Goal: Information Seeking & Learning: Learn about a topic

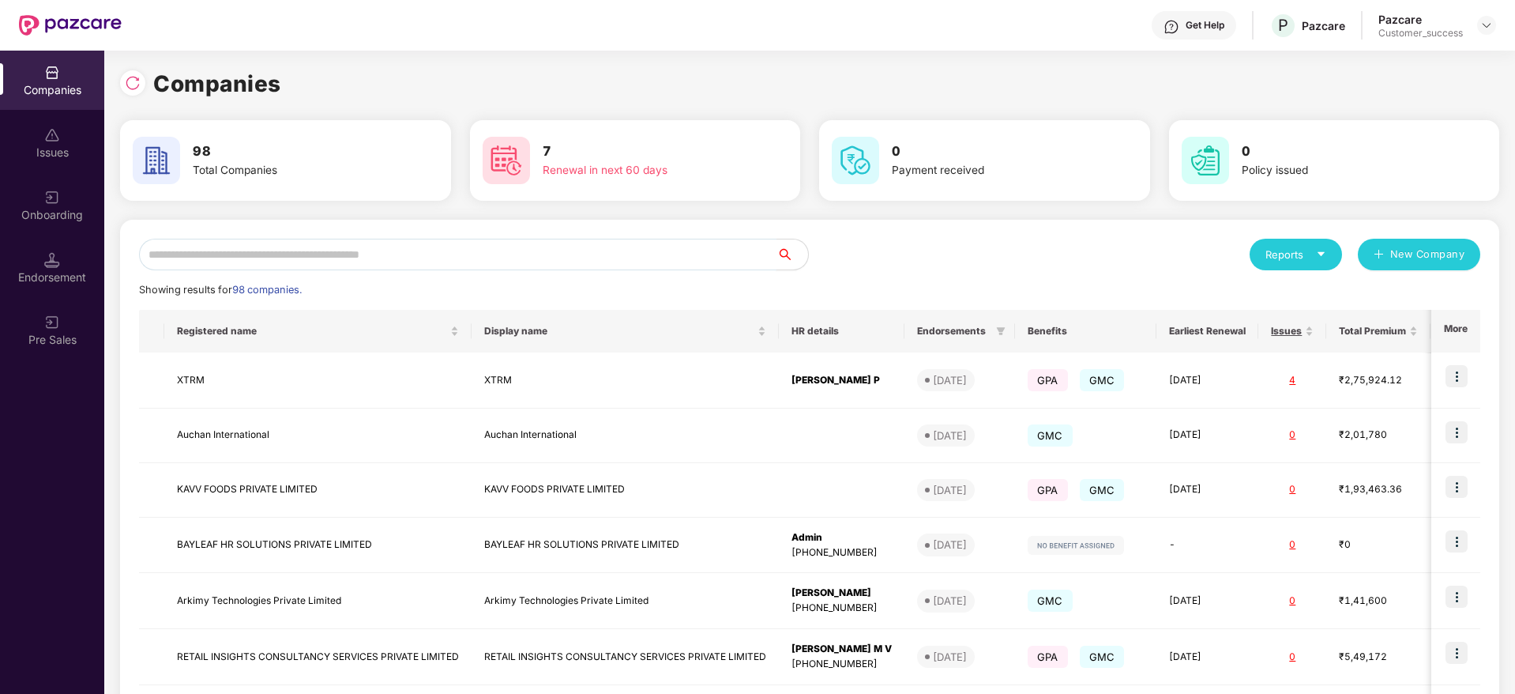
click at [588, 261] on input "text" at bounding box center [457, 255] width 637 height 32
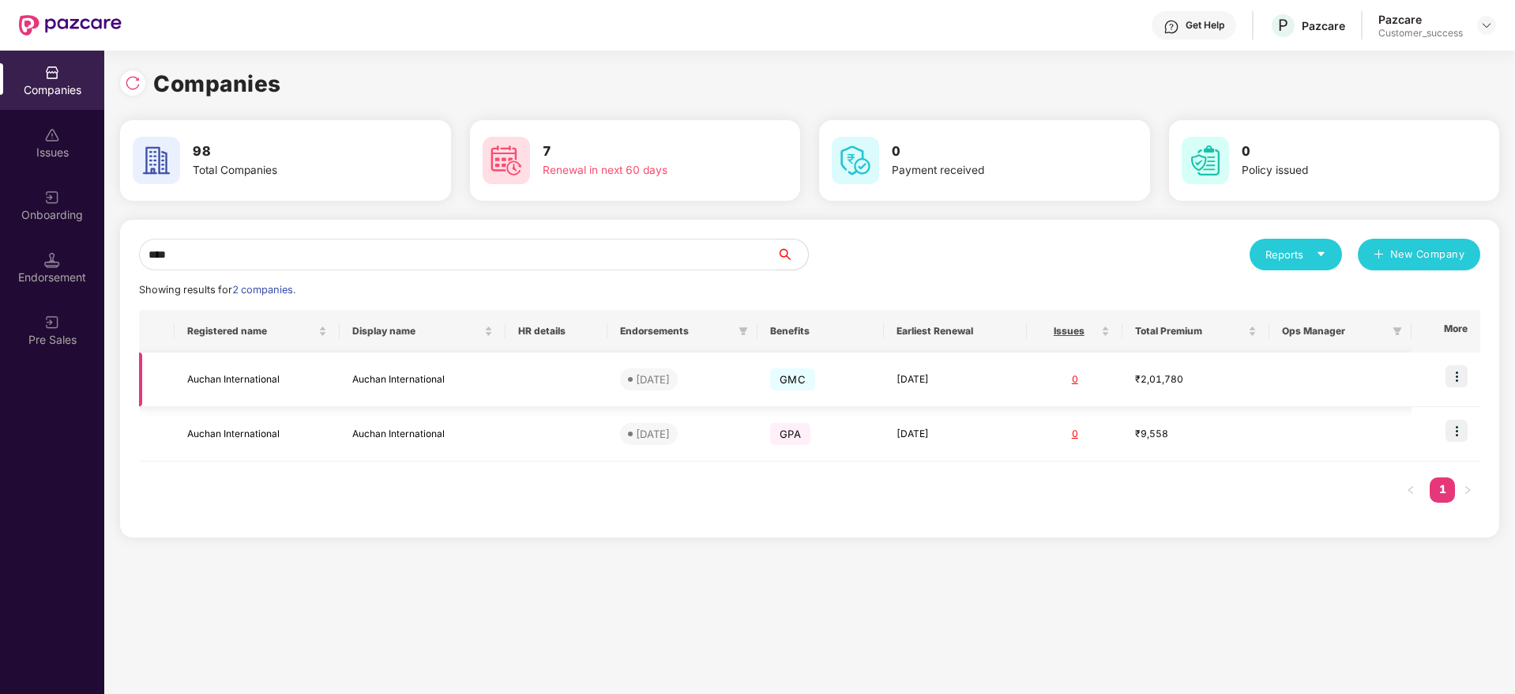
type input "****"
click at [1456, 374] on img at bounding box center [1457, 376] width 22 height 22
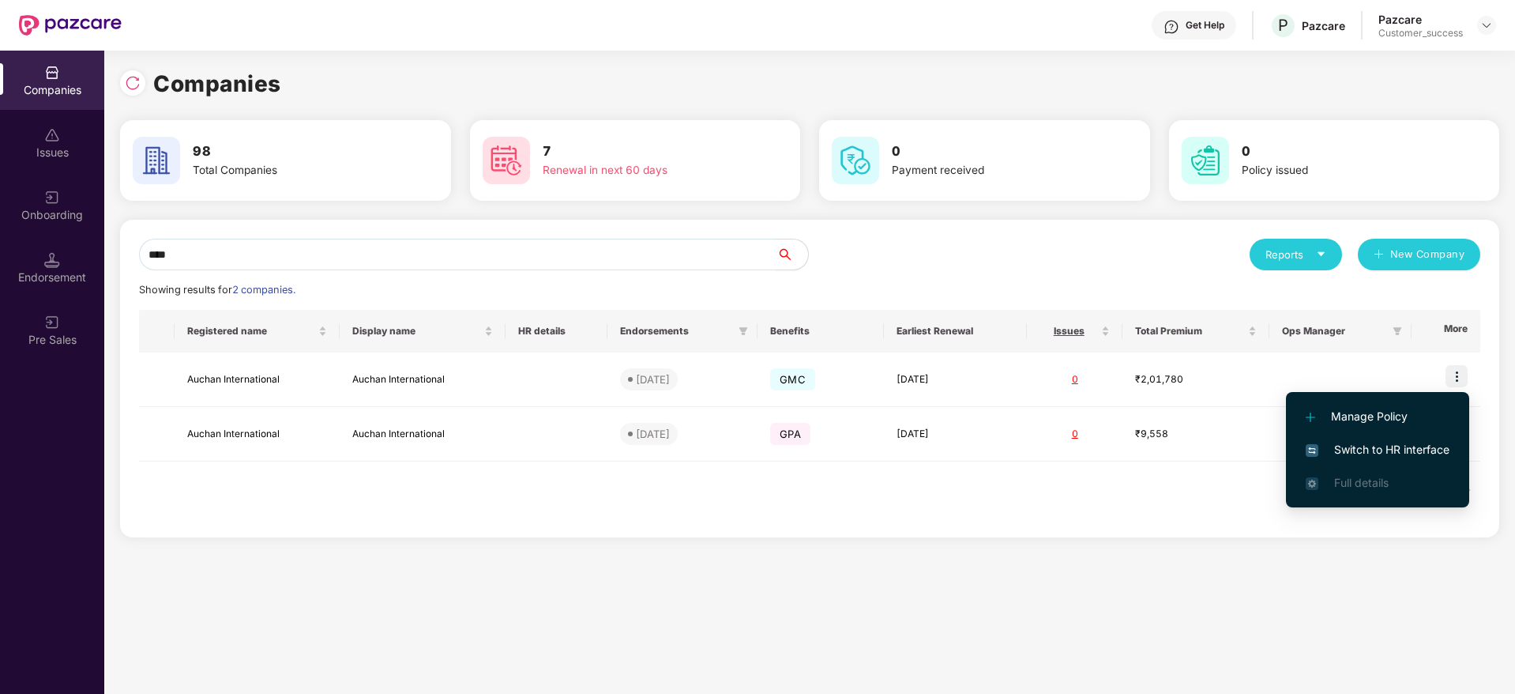
click at [1397, 447] on span "Switch to HR interface" at bounding box center [1378, 449] width 144 height 17
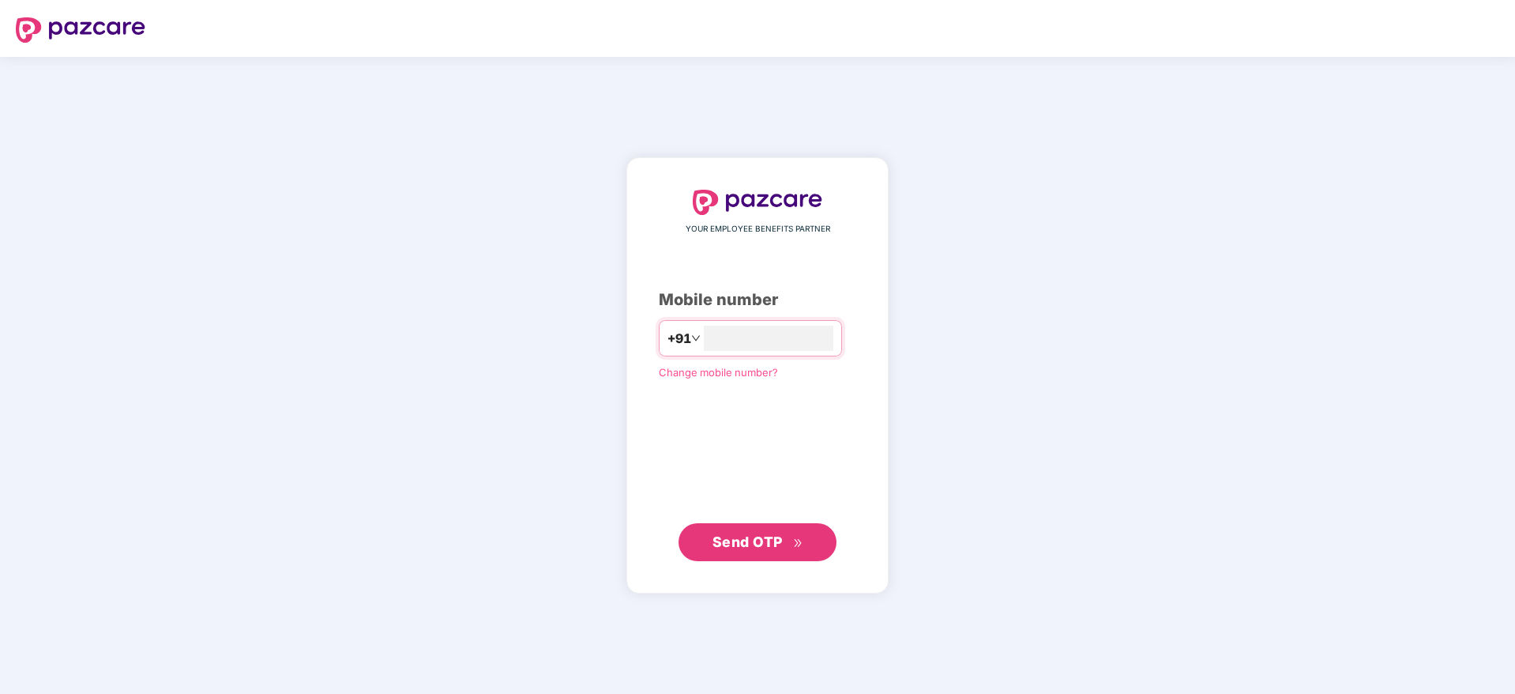
type input "**********"
click at [717, 540] on span "Send OTP" at bounding box center [748, 540] width 70 height 17
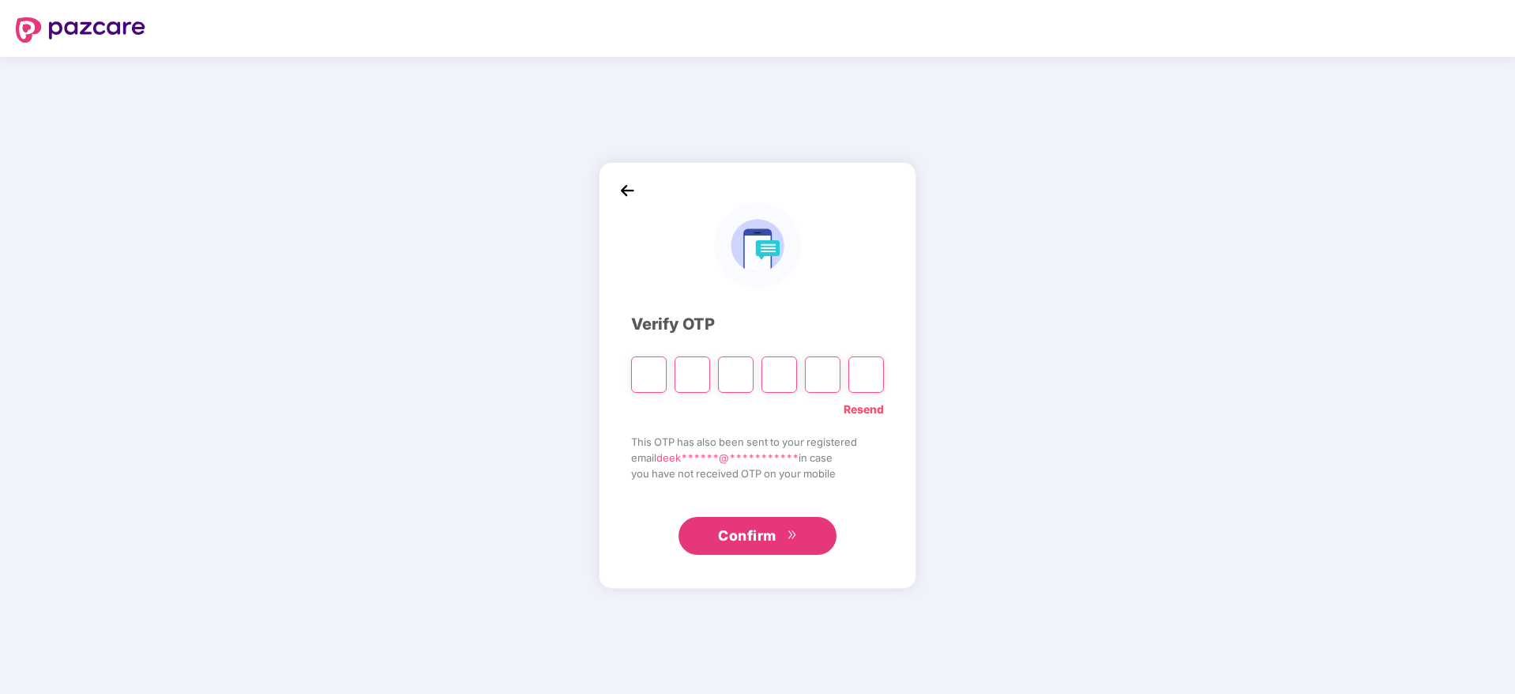
click at [643, 368] on input "Please enter verification code. Digit 1" at bounding box center [649, 374] width 36 height 36
paste input "*"
type input "*"
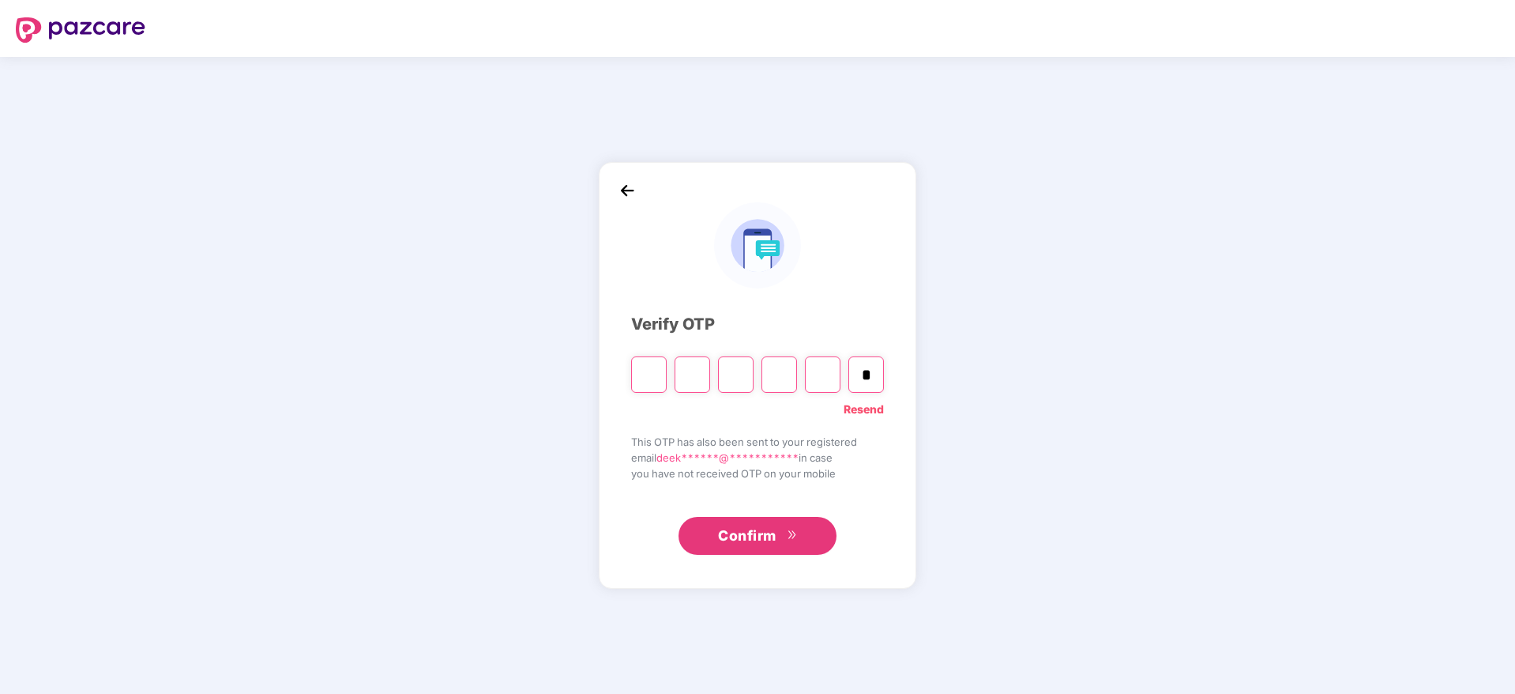
type input "*"
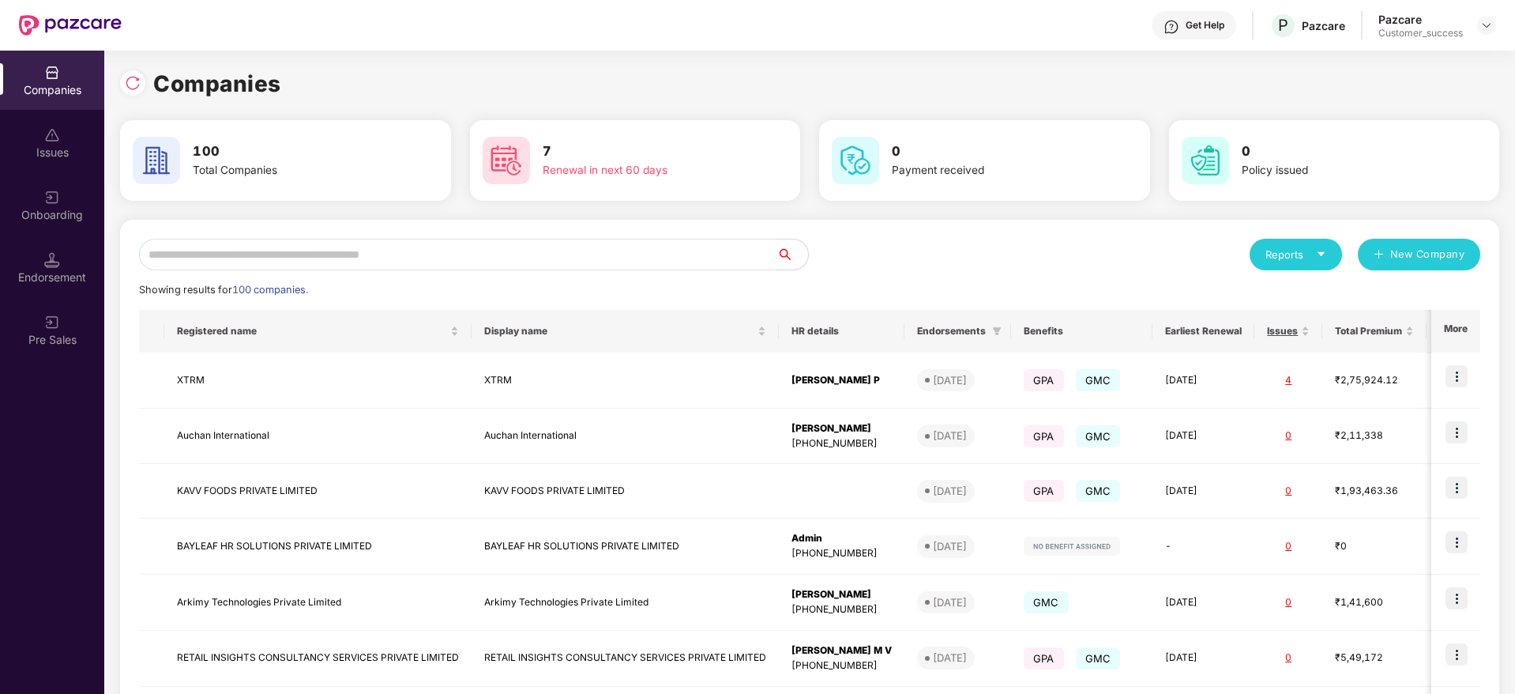
click at [263, 255] on input "text" at bounding box center [457, 255] width 637 height 32
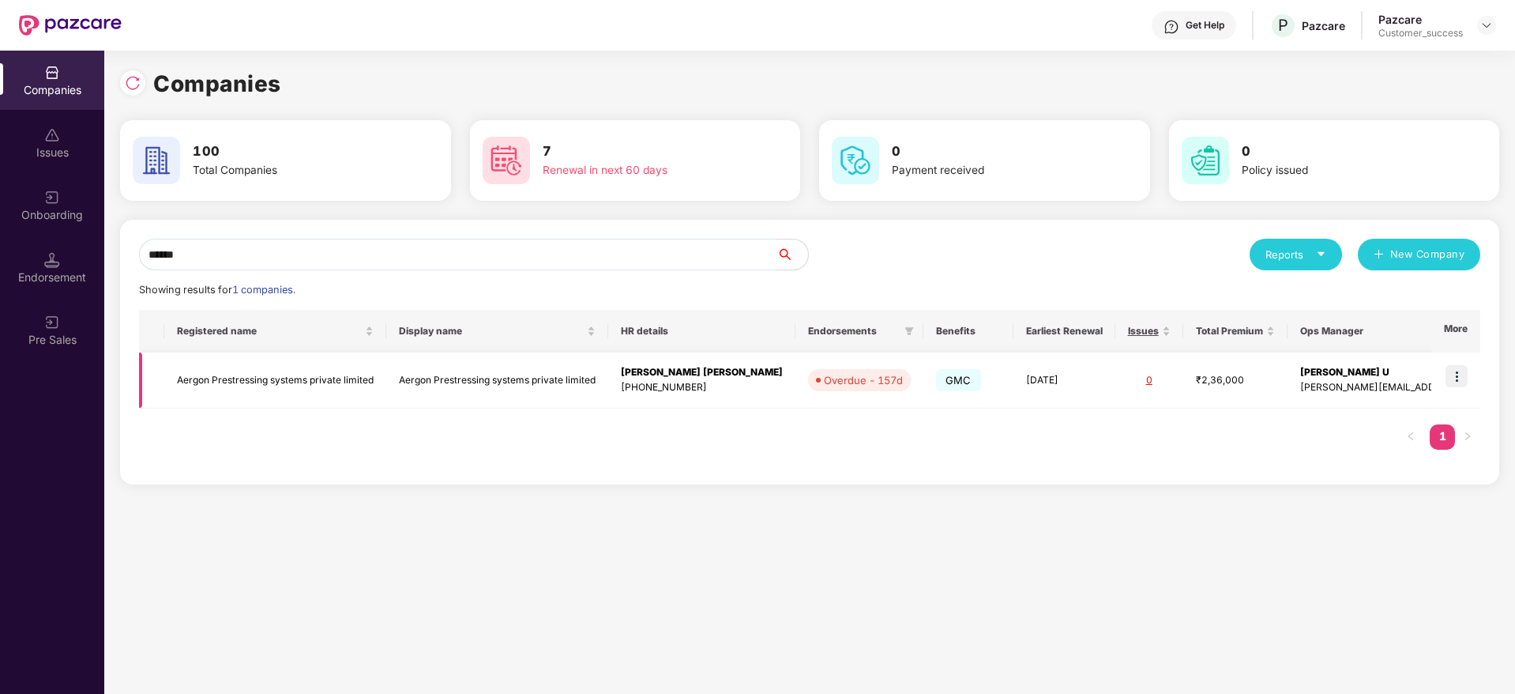
type input "******"
click at [1452, 373] on img at bounding box center [1457, 376] width 22 height 22
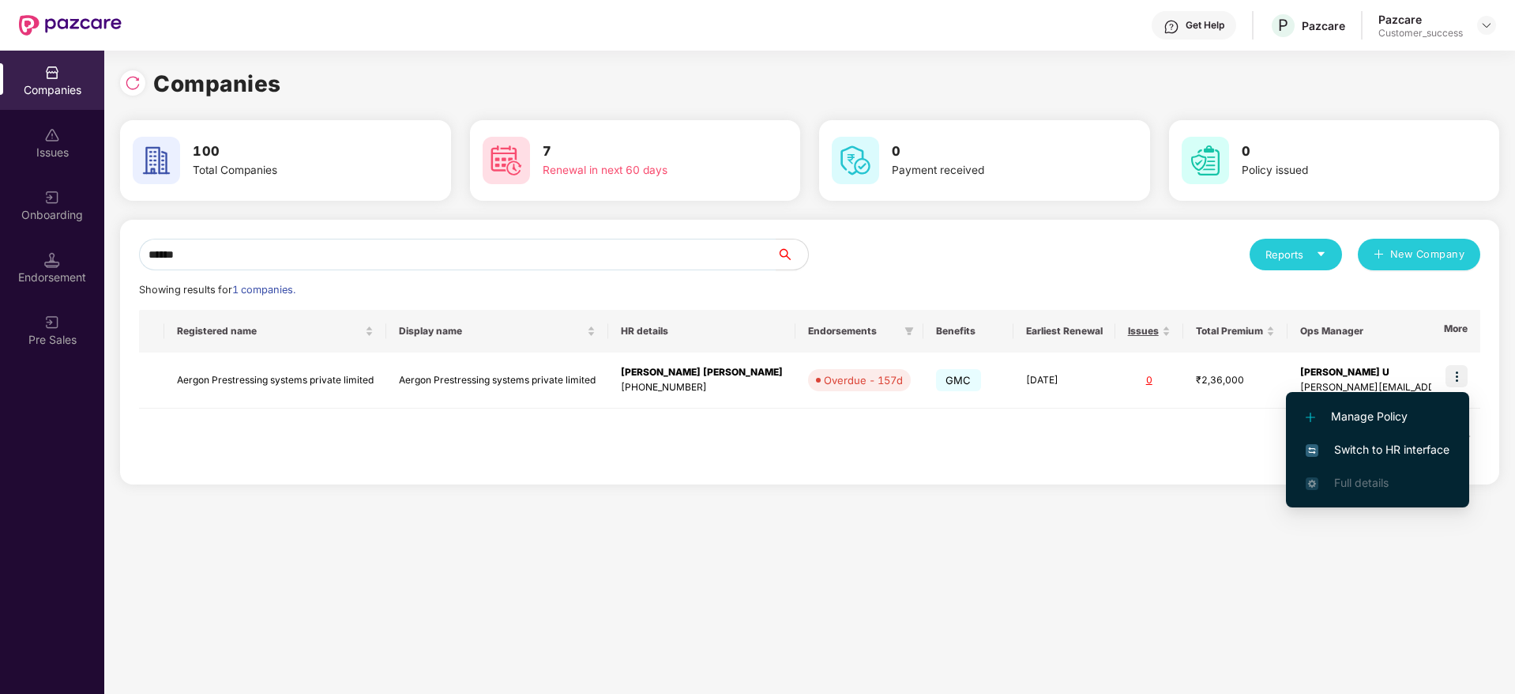
click at [1387, 438] on li "Switch to HR interface" at bounding box center [1377, 449] width 183 height 33
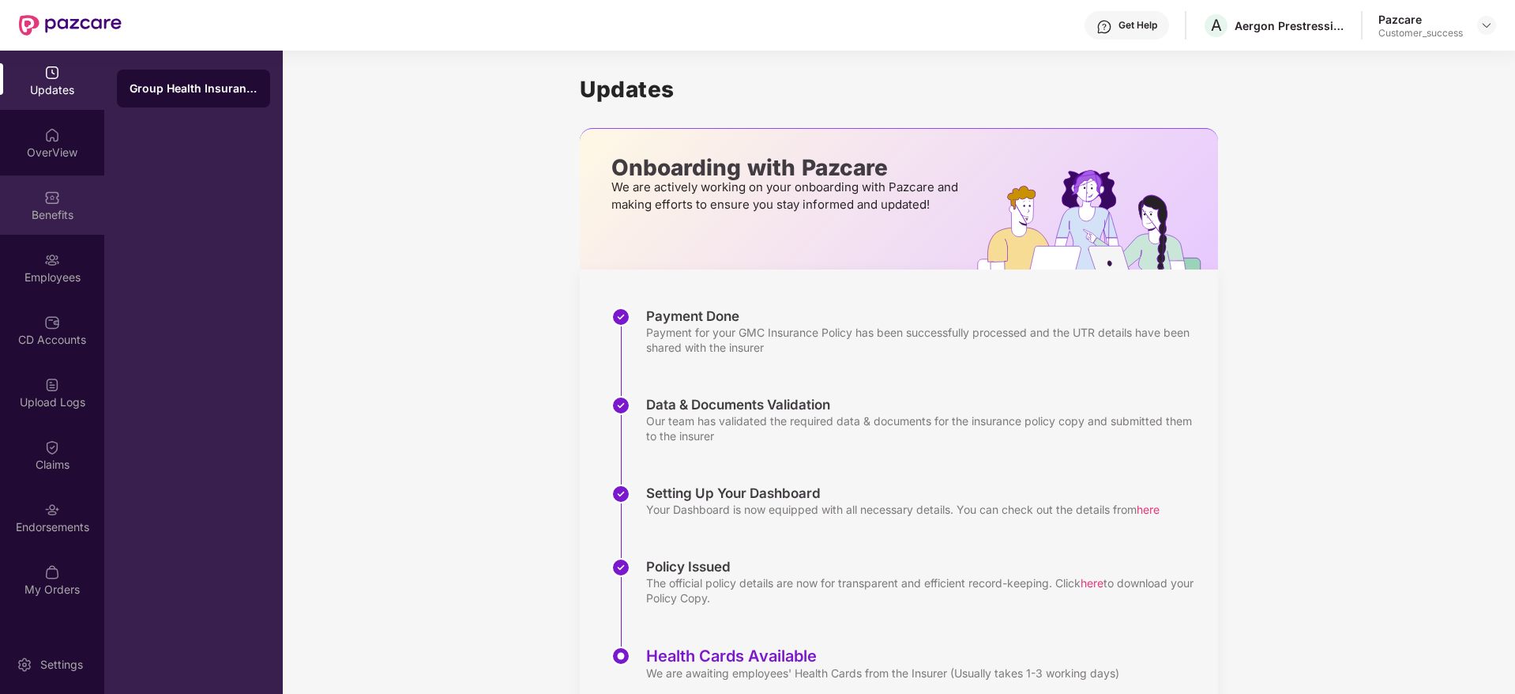
click at [32, 227] on div "Benefits" at bounding box center [52, 204] width 104 height 59
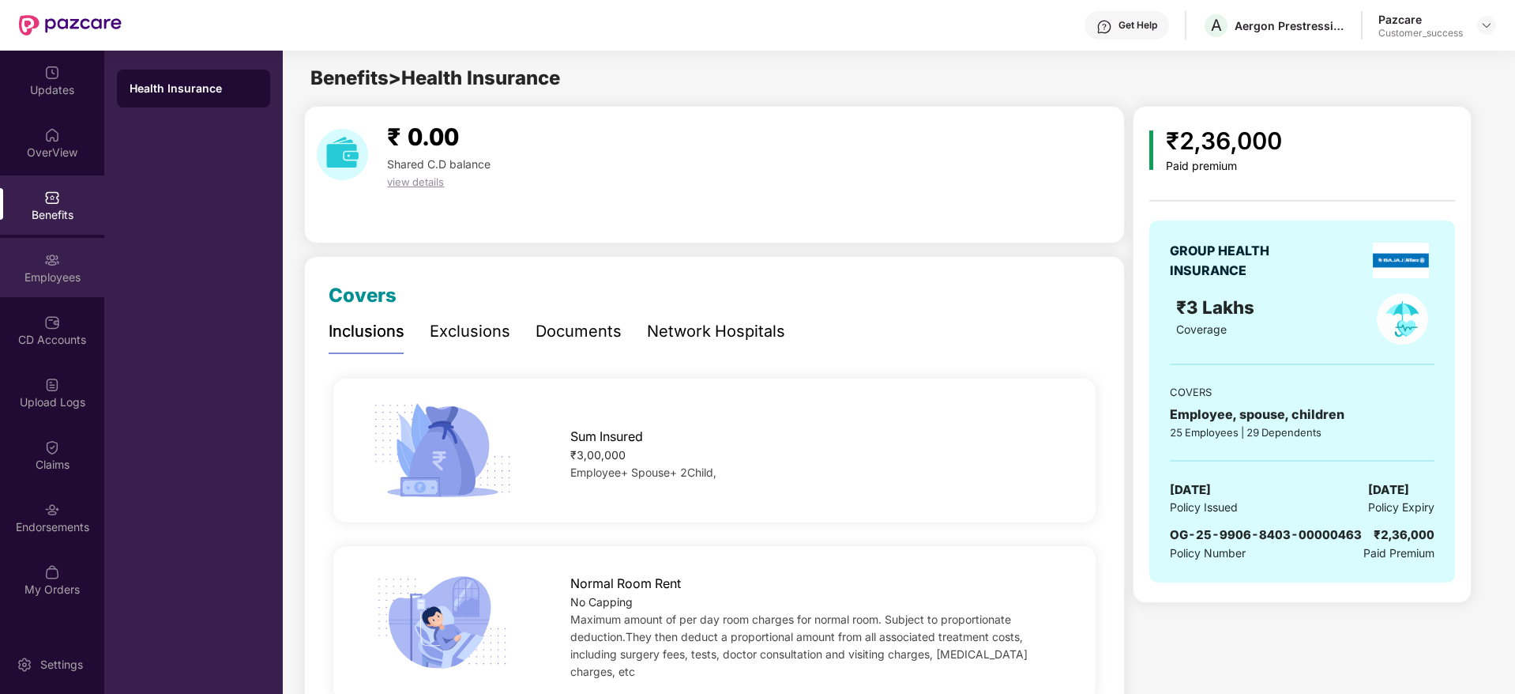
click at [25, 288] on div "Employees" at bounding box center [52, 267] width 104 height 59
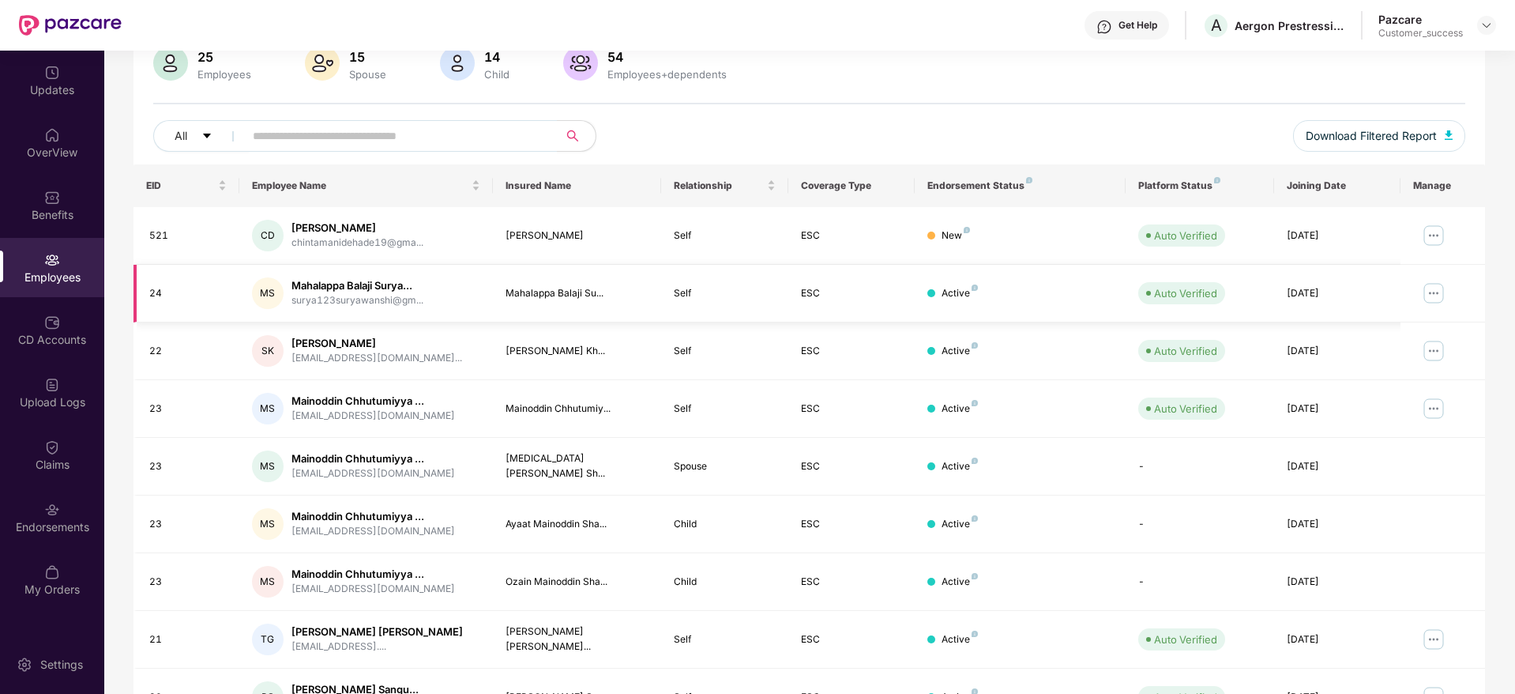
scroll to position [132, 0]
click at [372, 121] on span at bounding box center [396, 134] width 324 height 32
click at [370, 144] on input "text" at bounding box center [395, 134] width 284 height 24
type input "*****"
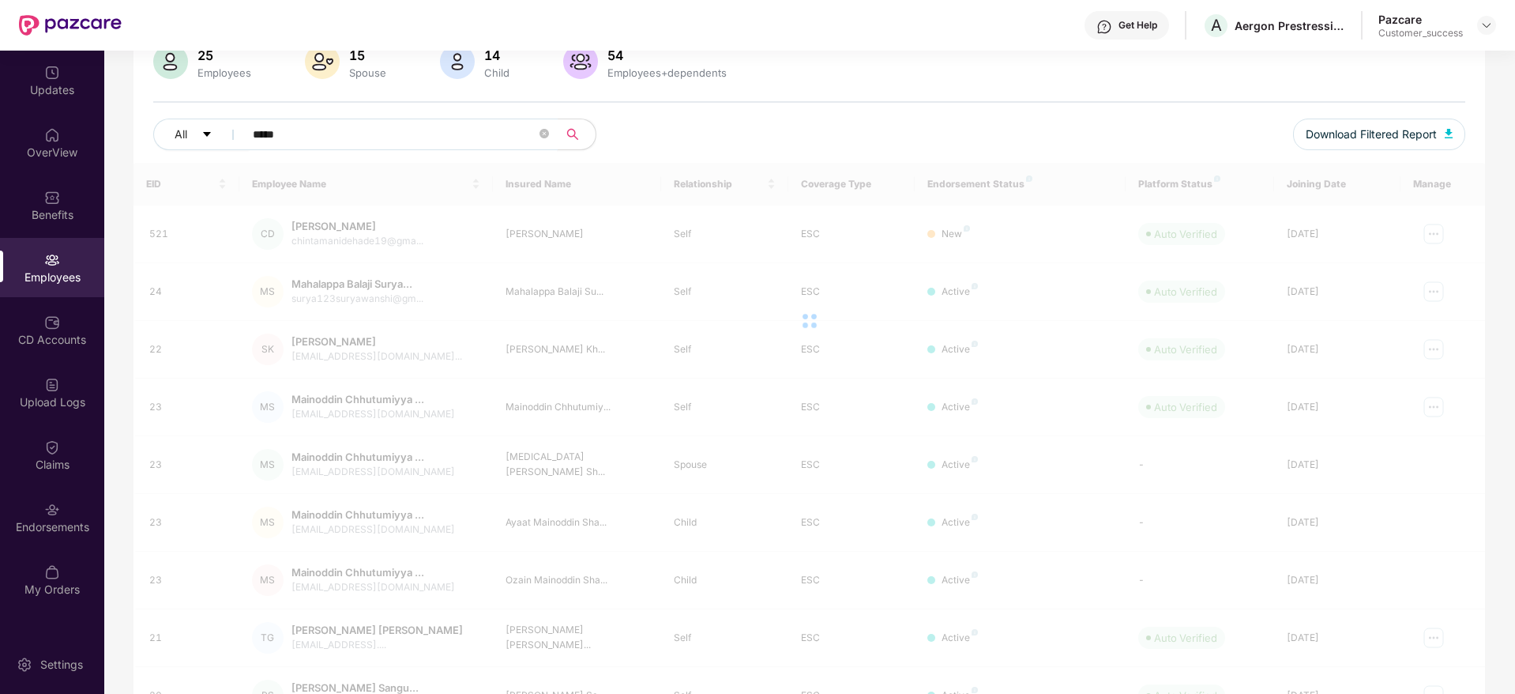
scroll to position [51, 0]
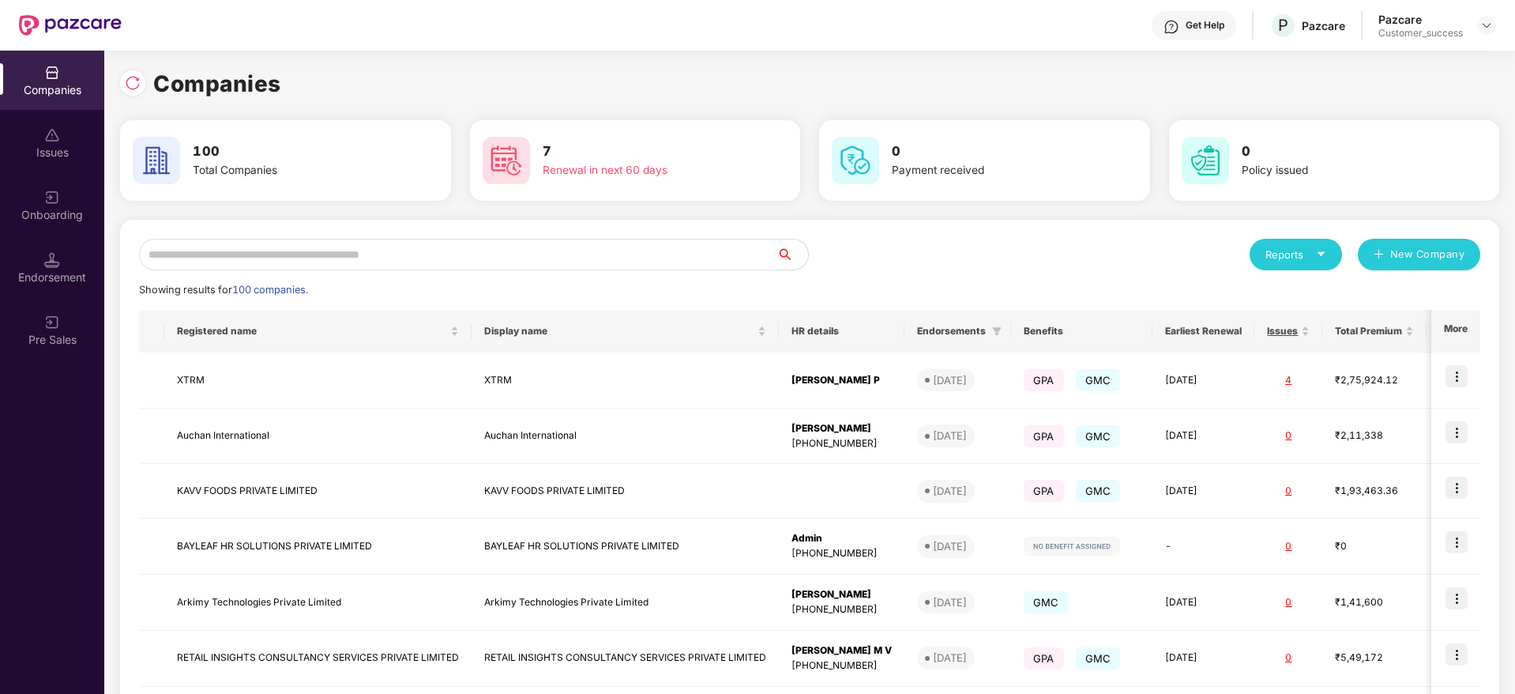
click at [306, 264] on input "text" at bounding box center [457, 255] width 637 height 32
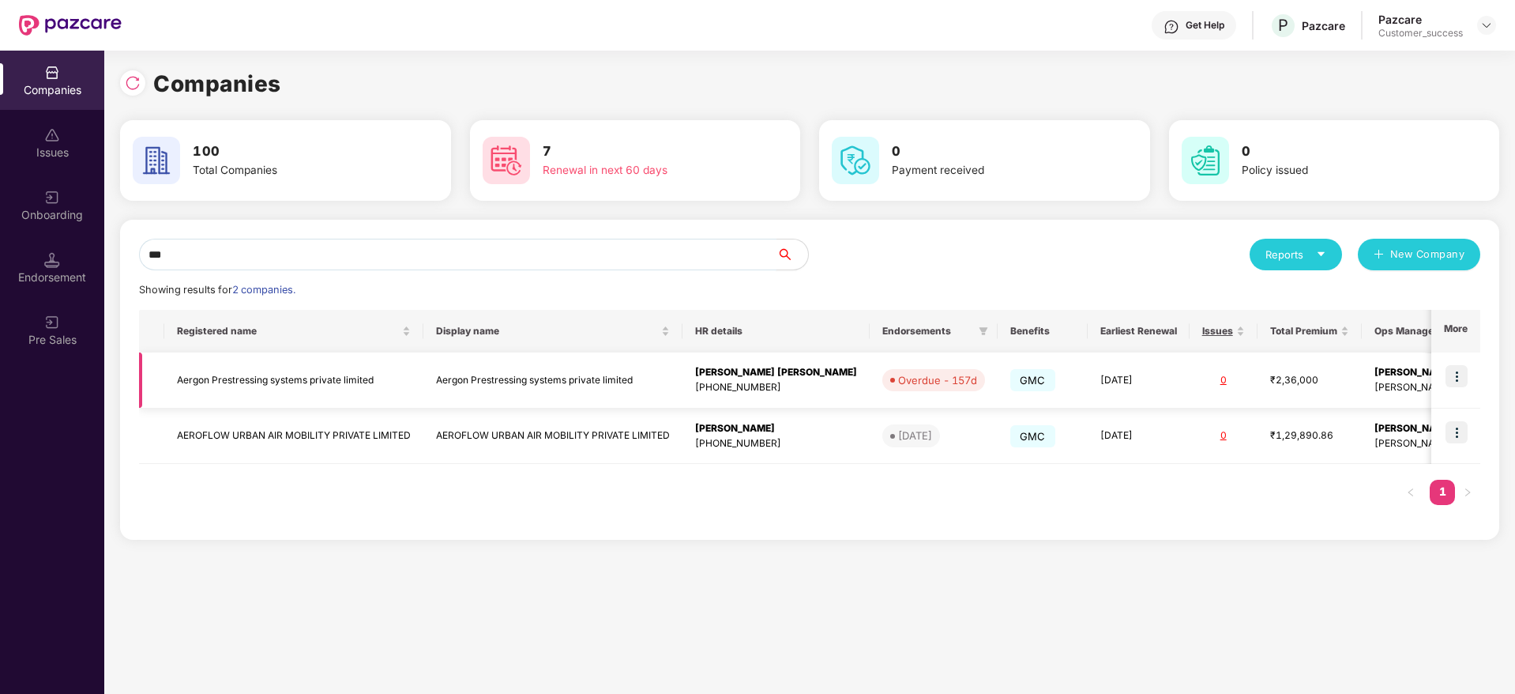
type input "***"
click at [1461, 375] on img at bounding box center [1457, 376] width 22 height 22
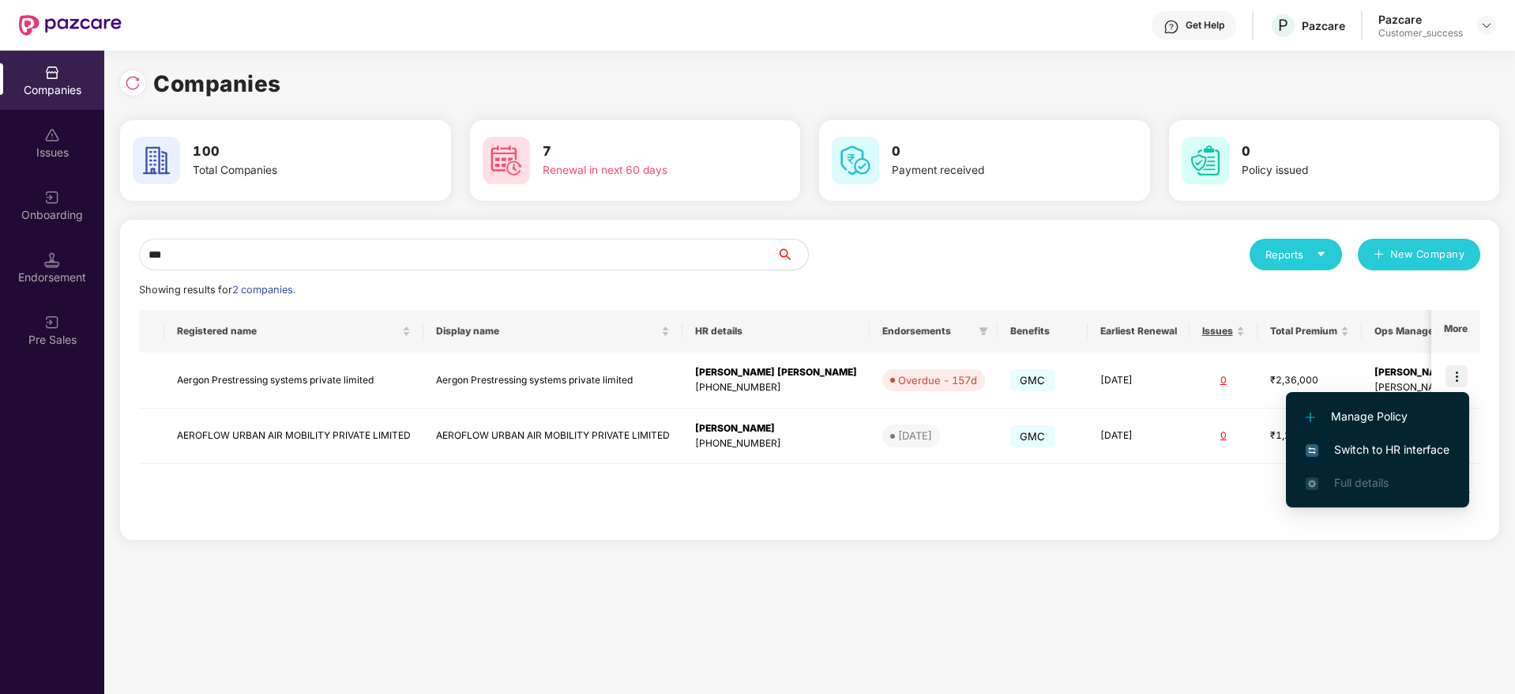
click at [1382, 441] on span "Switch to HR interface" at bounding box center [1378, 449] width 144 height 17
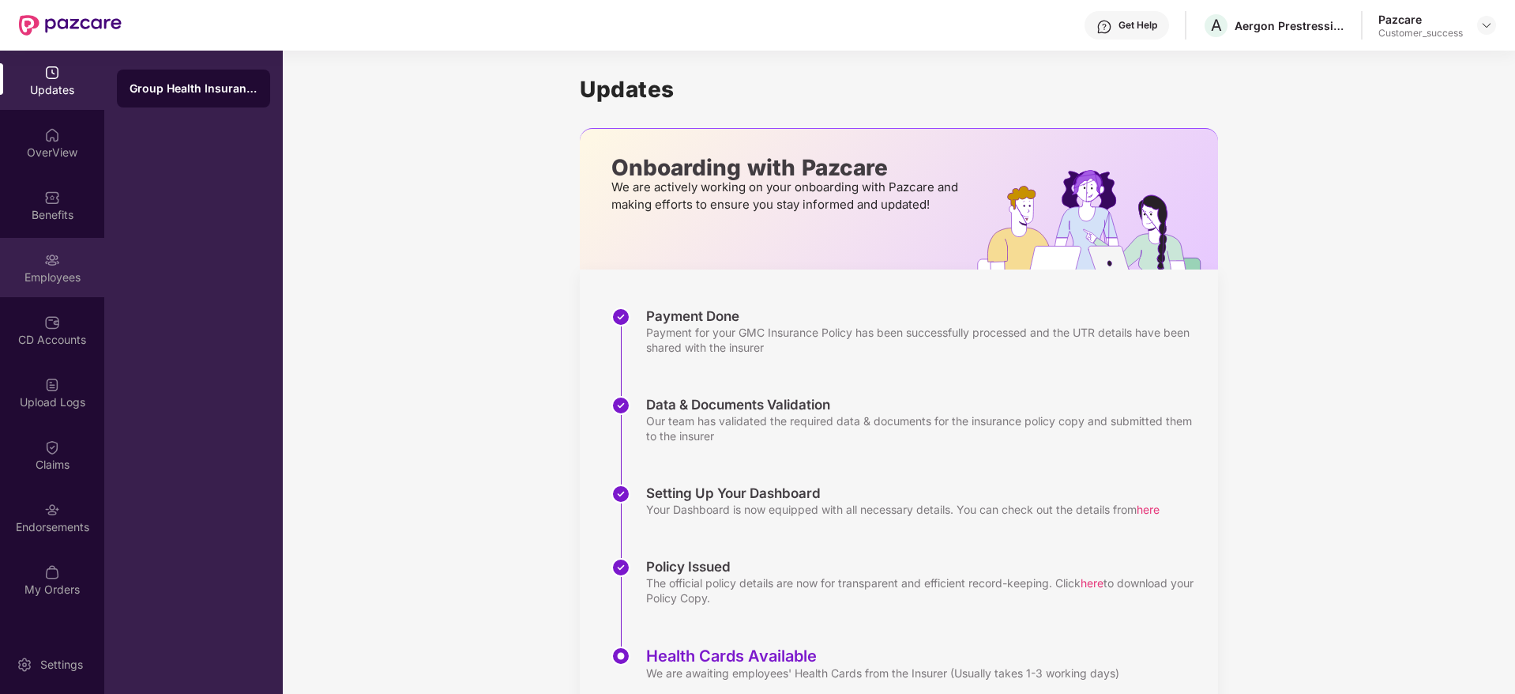
click at [31, 272] on div "Employees" at bounding box center [52, 277] width 104 height 16
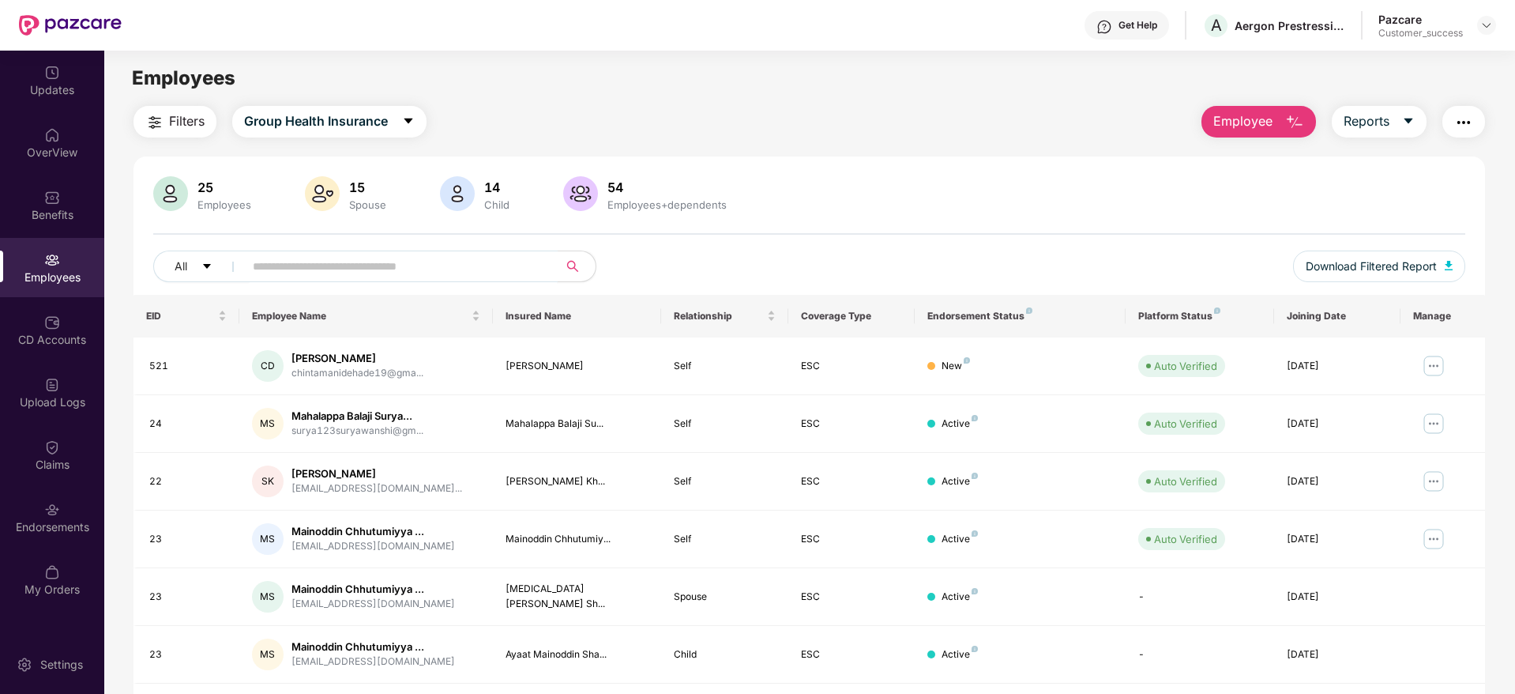
click at [325, 271] on input "text" at bounding box center [395, 266] width 284 height 24
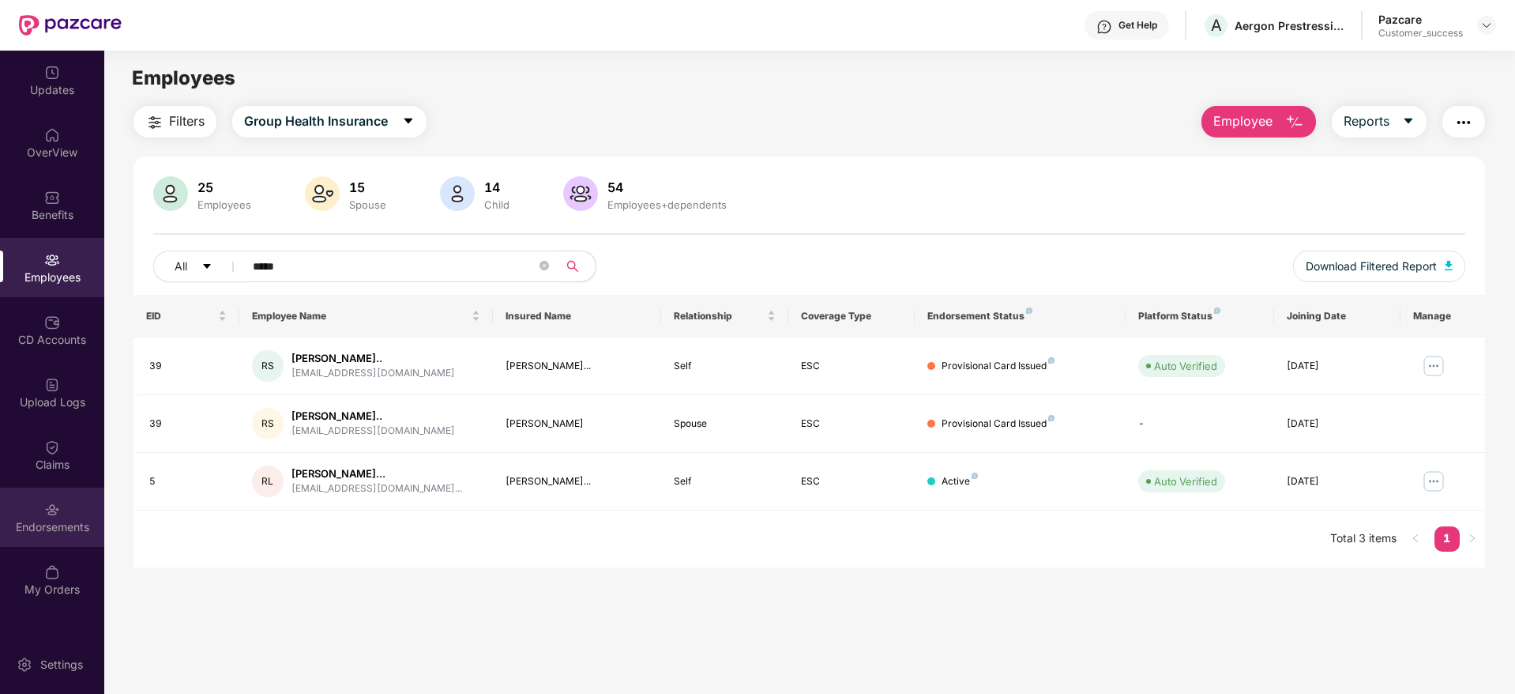
type input "*****"
click at [56, 507] on img at bounding box center [52, 510] width 16 height 16
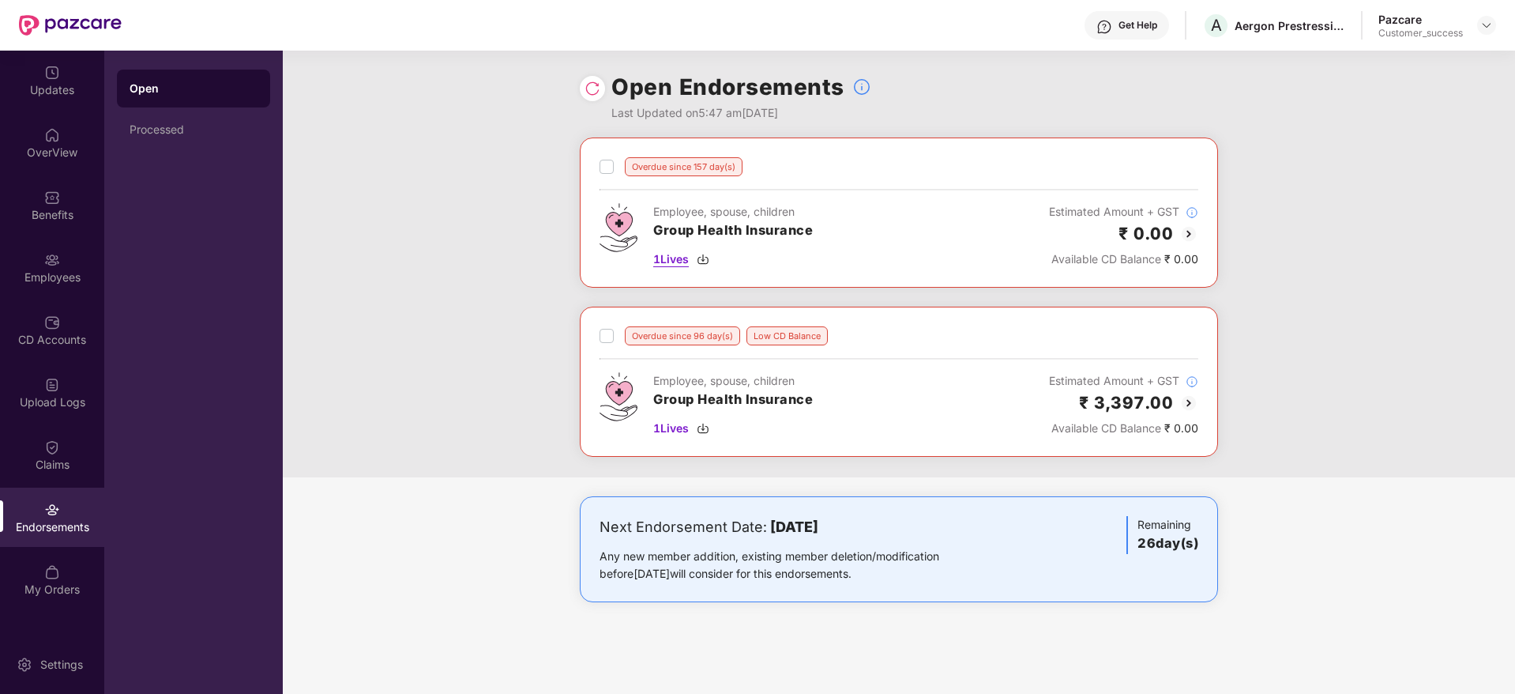
click at [709, 259] on img at bounding box center [703, 259] width 13 height 13
click at [698, 431] on div "1 Lives" at bounding box center [733, 427] width 160 height 17
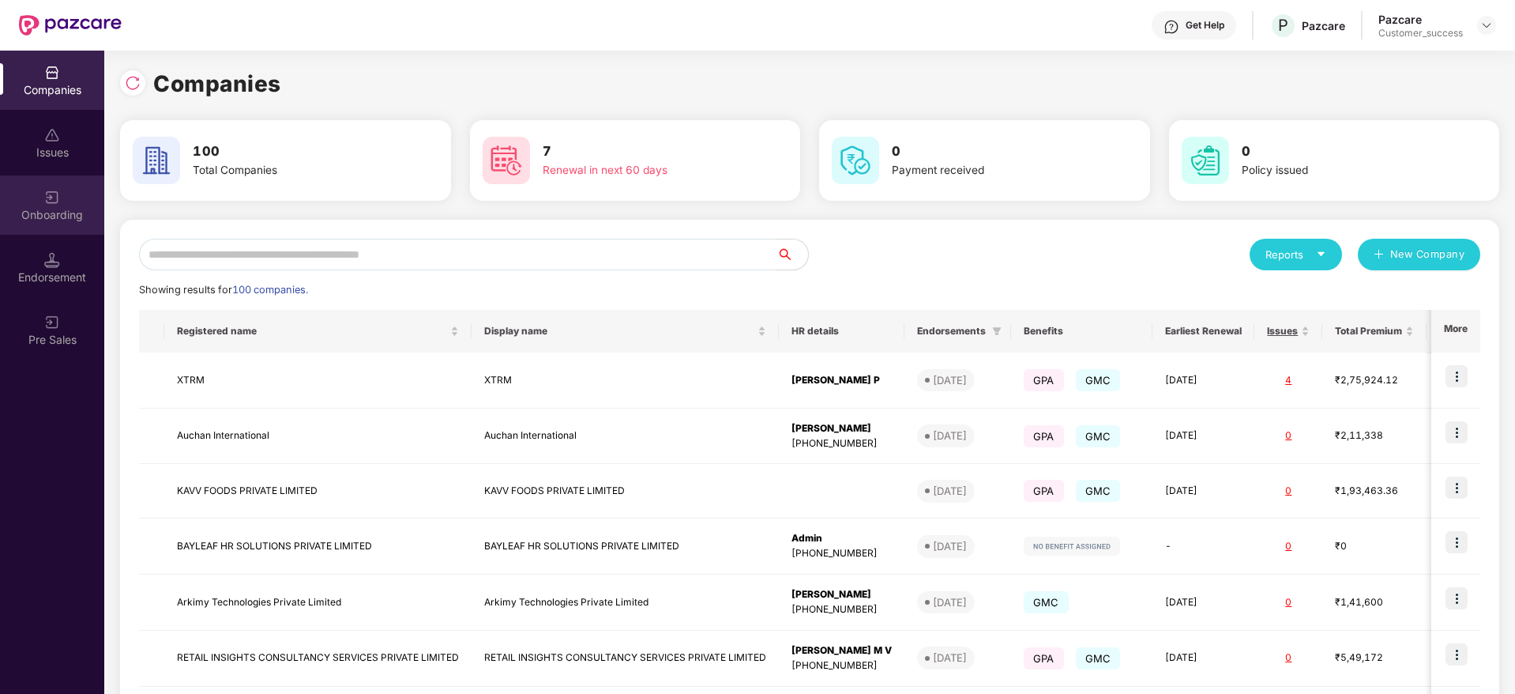
click at [38, 212] on div "Onboarding" at bounding box center [52, 215] width 104 height 16
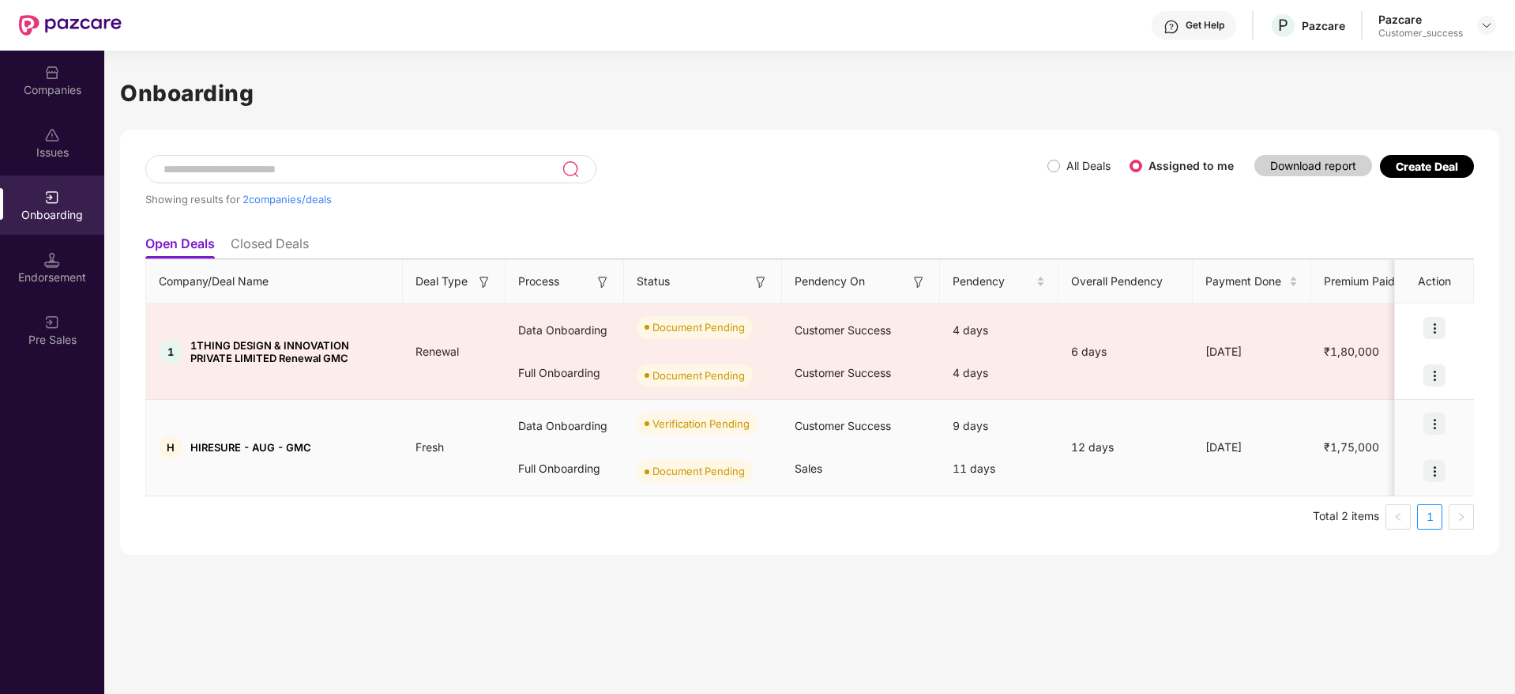
click at [1429, 423] on img at bounding box center [1434, 423] width 22 height 22
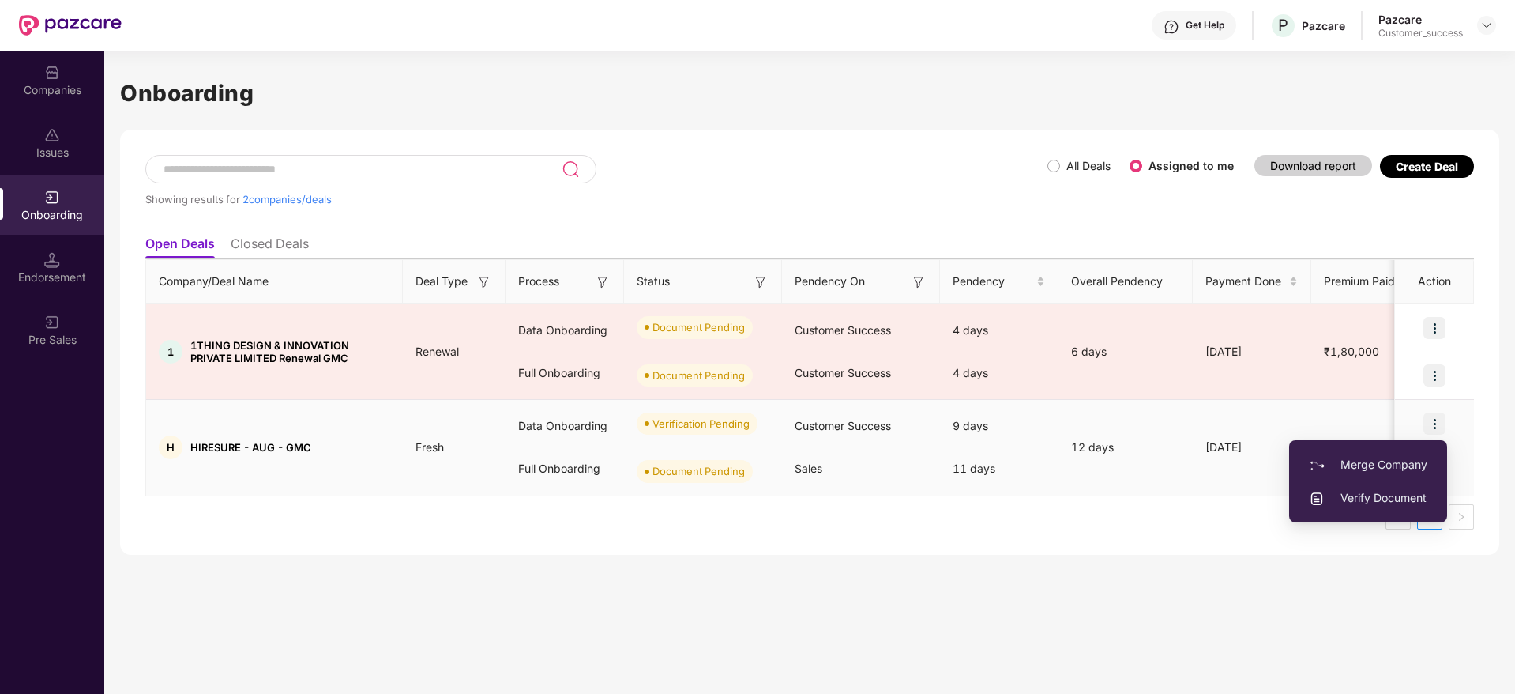
click at [1373, 492] on span "Verify Document" at bounding box center [1368, 497] width 118 height 17
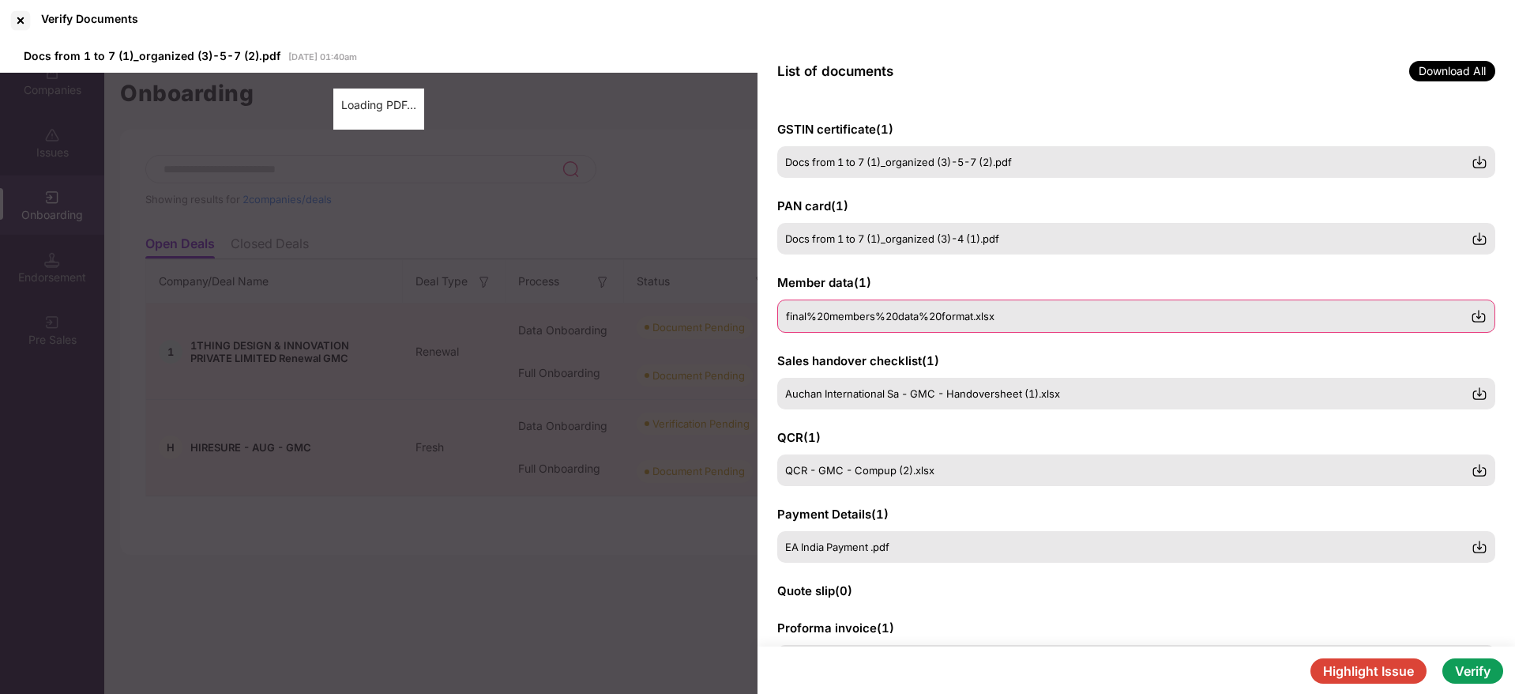
click at [826, 325] on div "final%20members%20data%20format.xlsx" at bounding box center [1136, 315] width 718 height 33
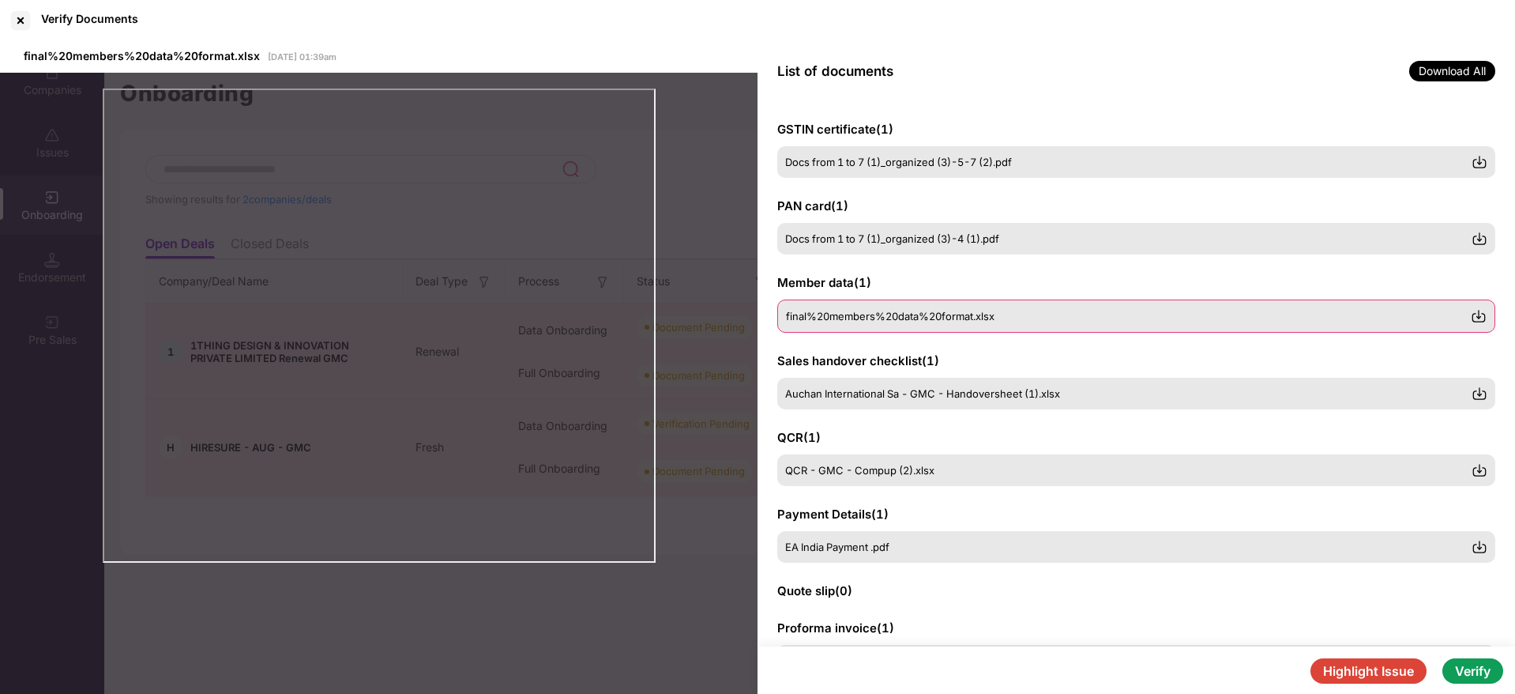
click at [1476, 321] on img at bounding box center [1479, 316] width 16 height 16
click at [17, 18] on div at bounding box center [20, 20] width 25 height 25
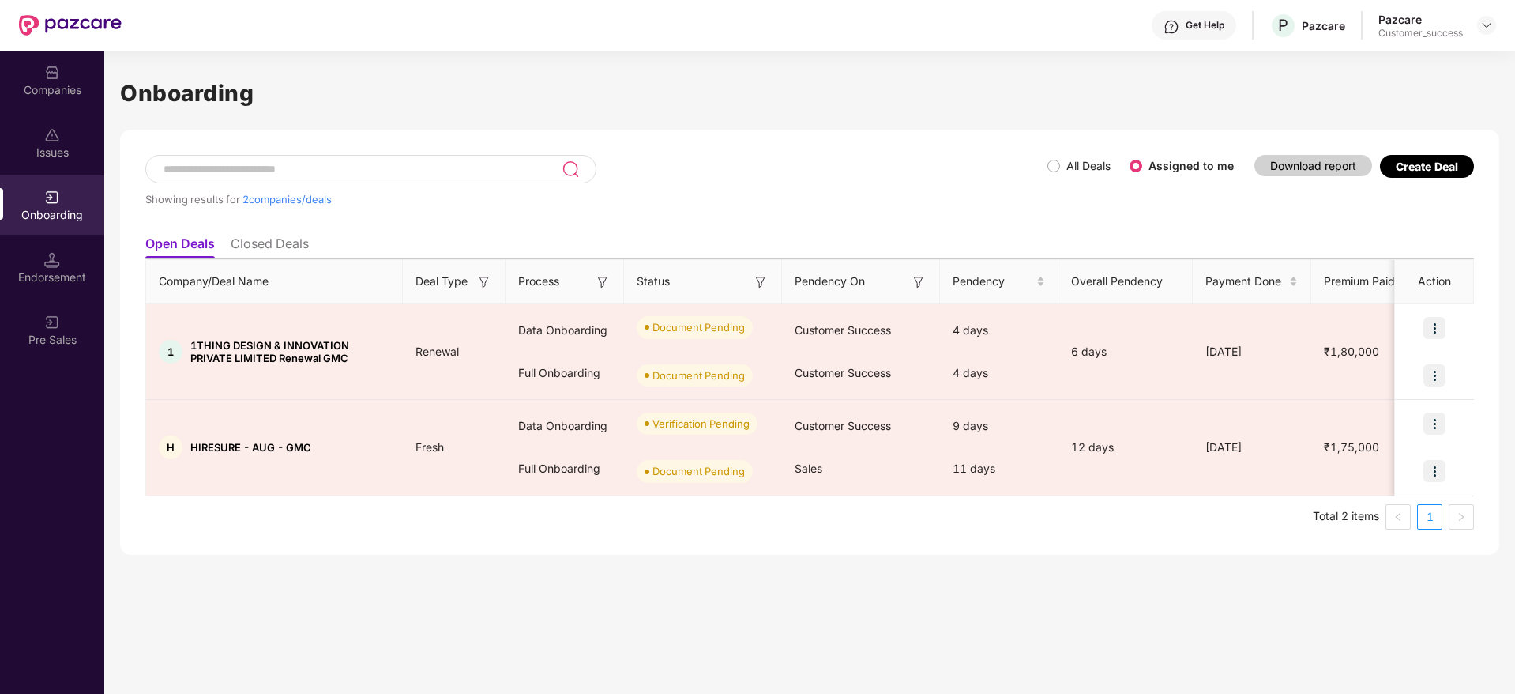
click at [39, 90] on div "Companies" at bounding box center [52, 90] width 104 height 16
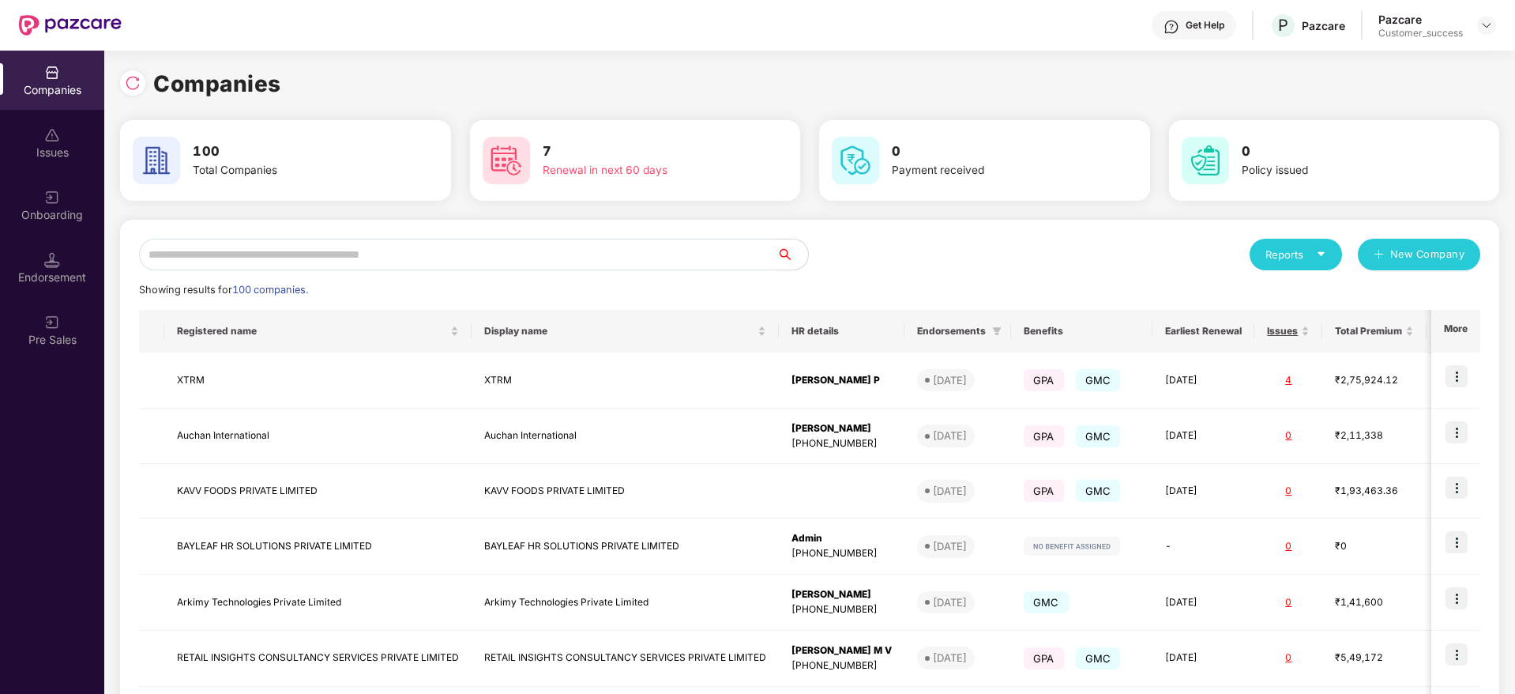
click at [195, 241] on input "text" at bounding box center [457, 255] width 637 height 32
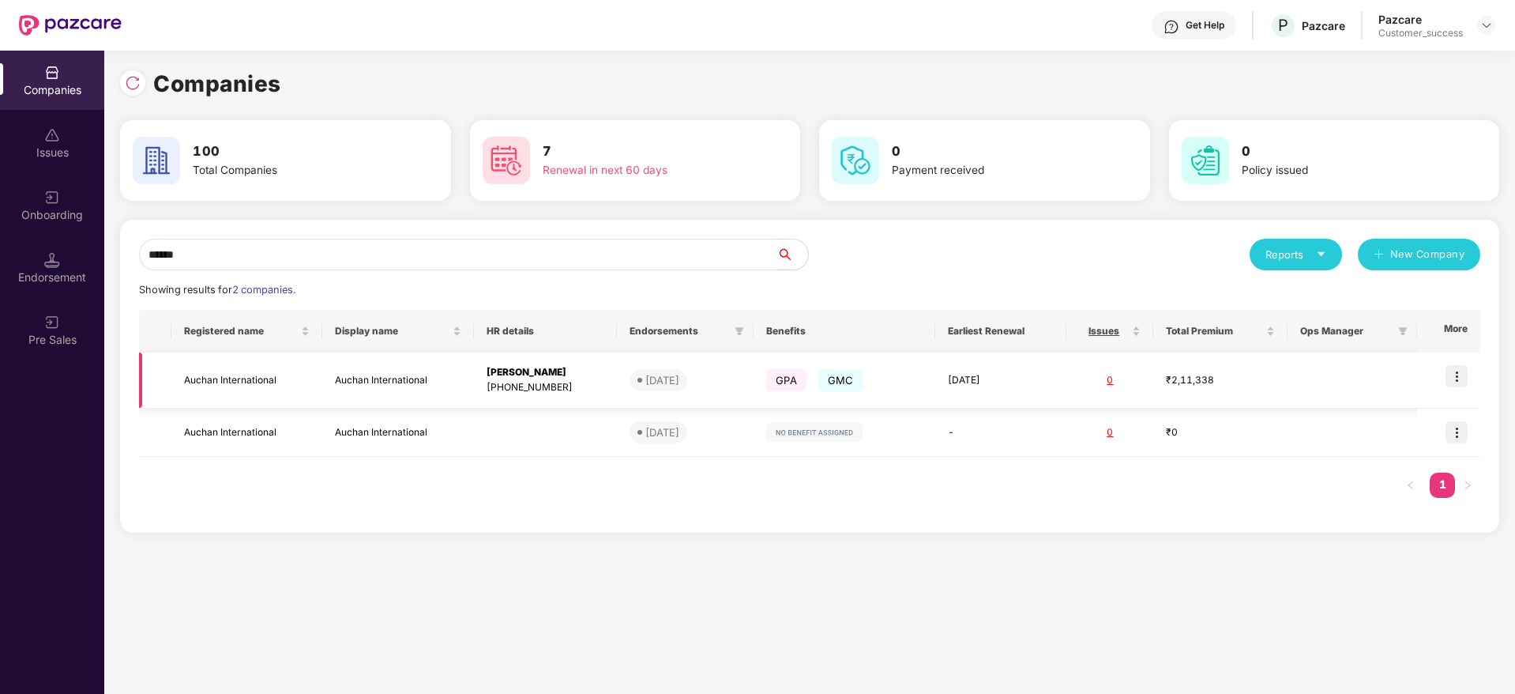
type input "******"
click at [1461, 369] on img at bounding box center [1457, 376] width 22 height 22
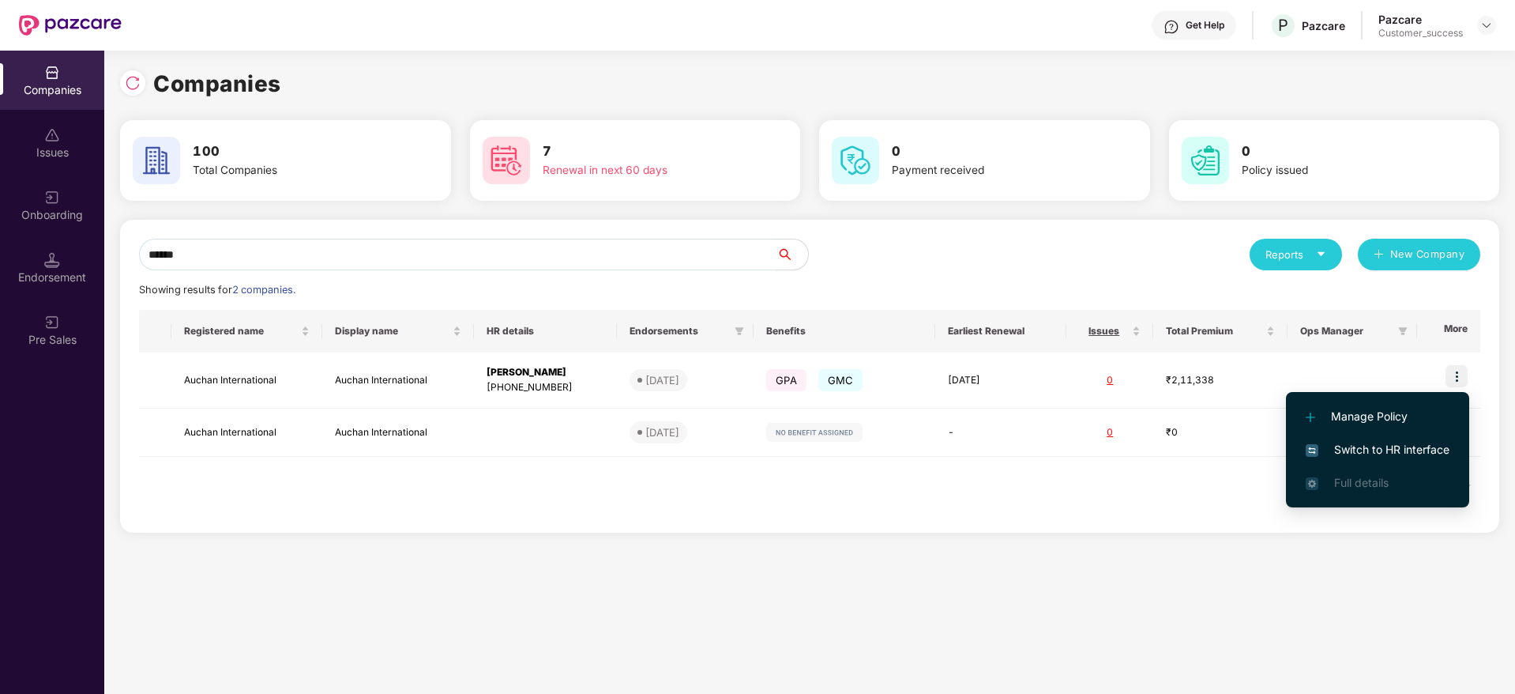
click at [1344, 442] on span "Switch to HR interface" at bounding box center [1378, 449] width 144 height 17
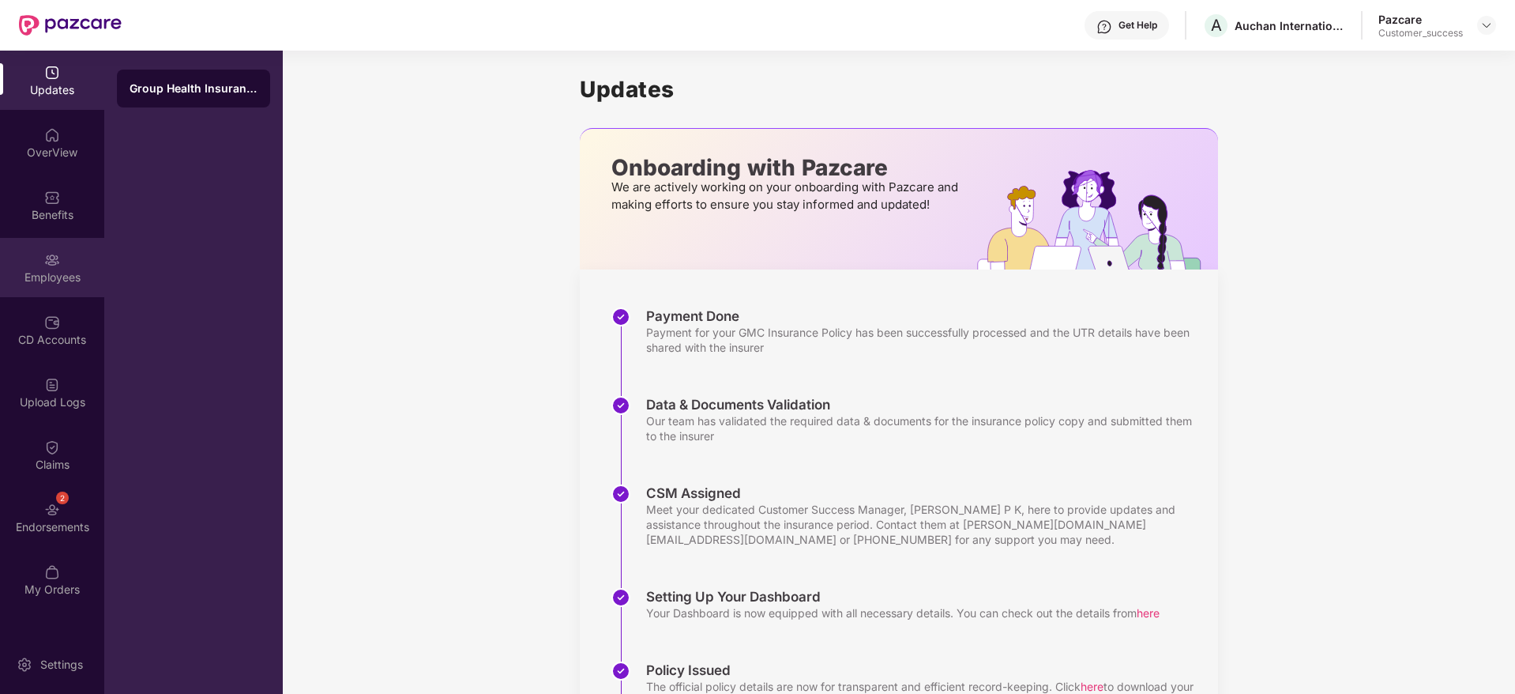
click at [49, 284] on div "Employees" at bounding box center [52, 267] width 104 height 59
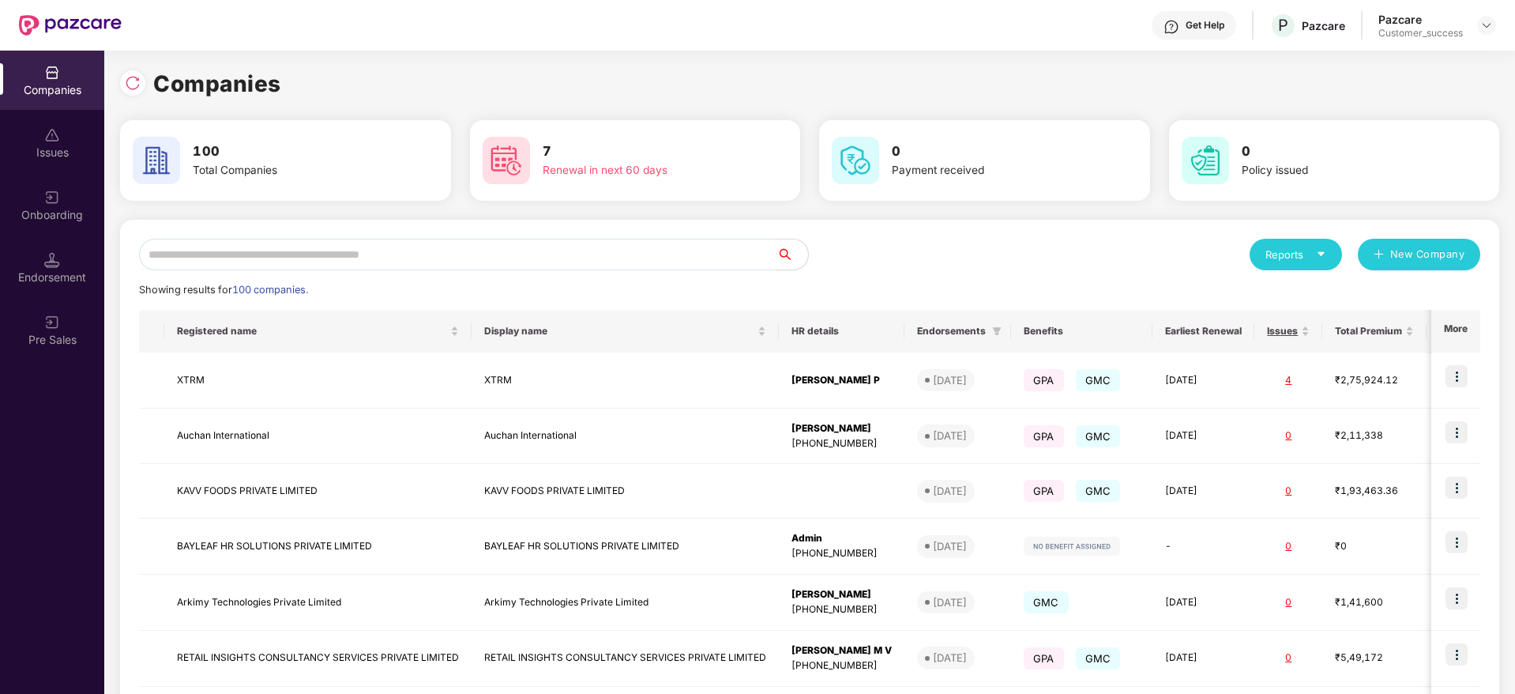
click at [214, 245] on input "text" at bounding box center [457, 255] width 637 height 32
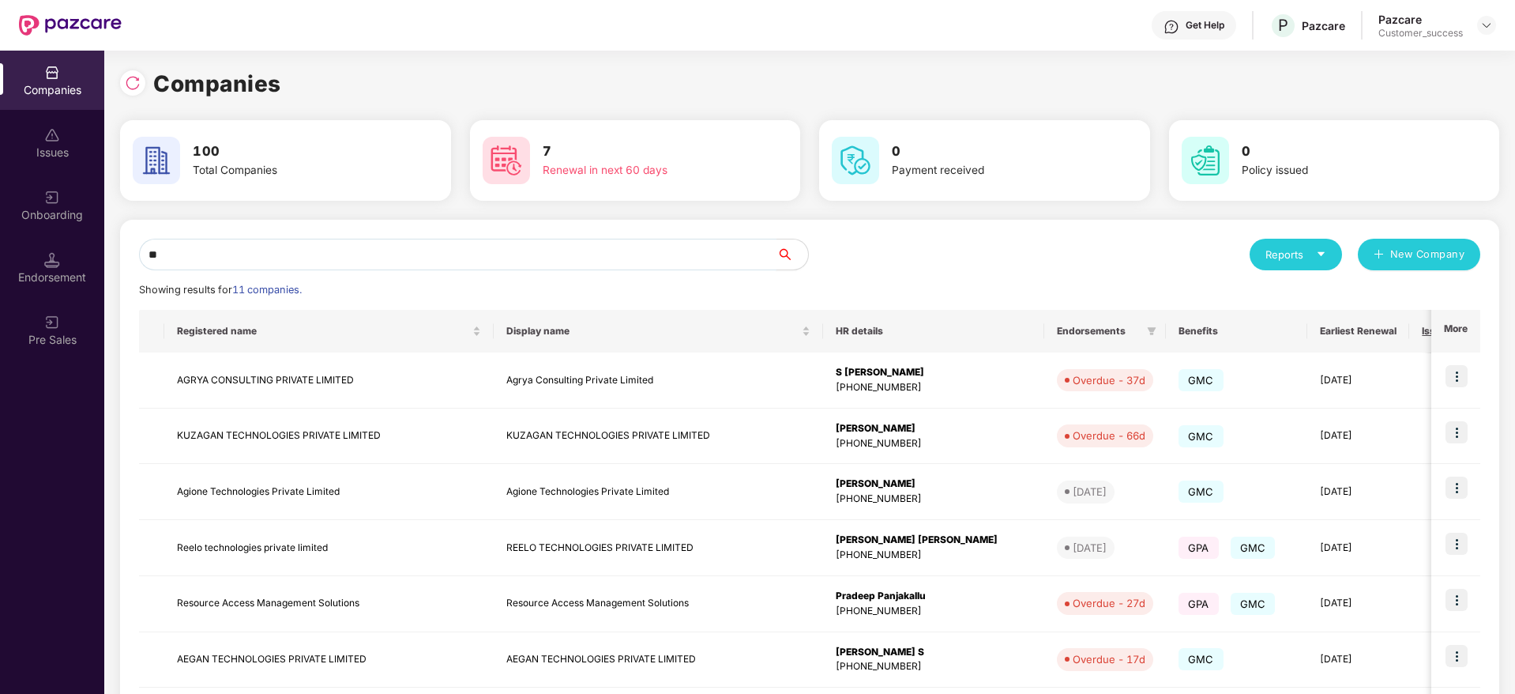
type input "*"
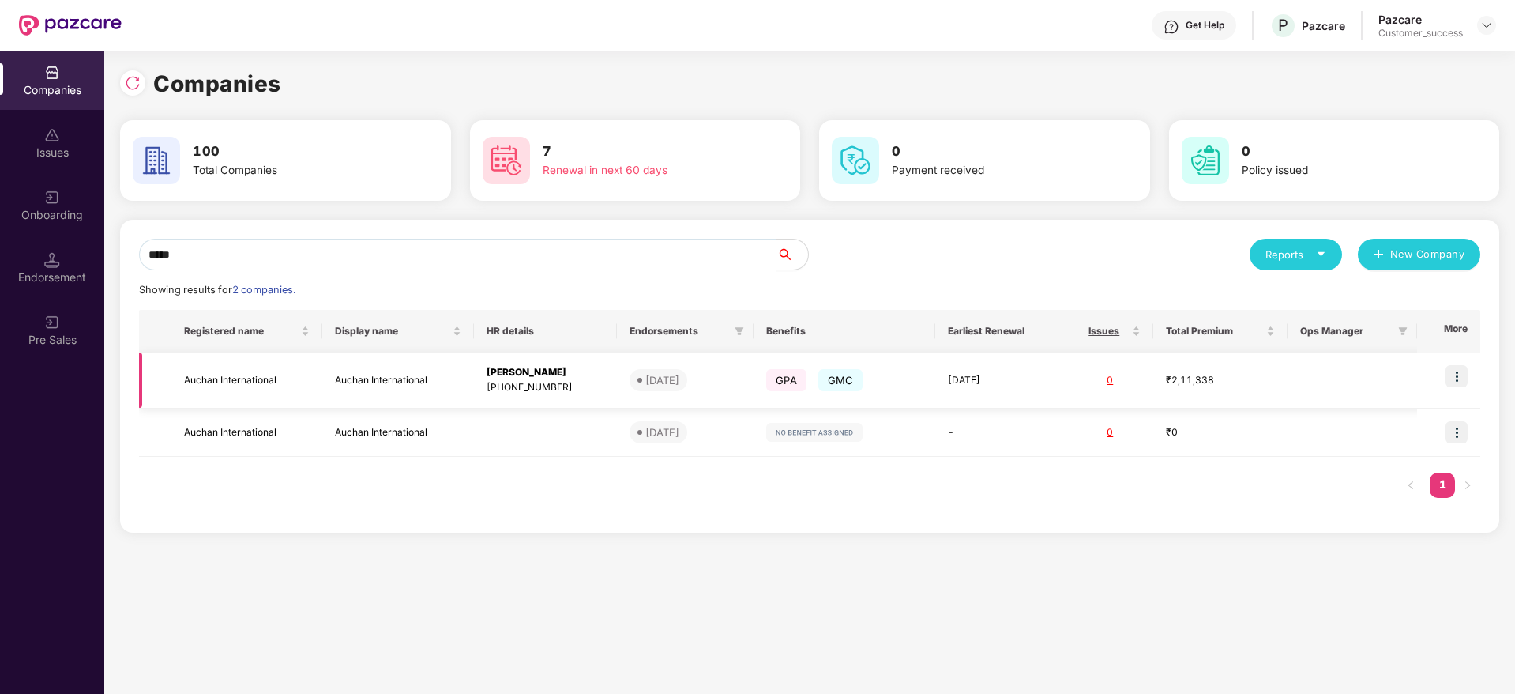
type input "*****"
click at [1456, 368] on img at bounding box center [1457, 376] width 22 height 22
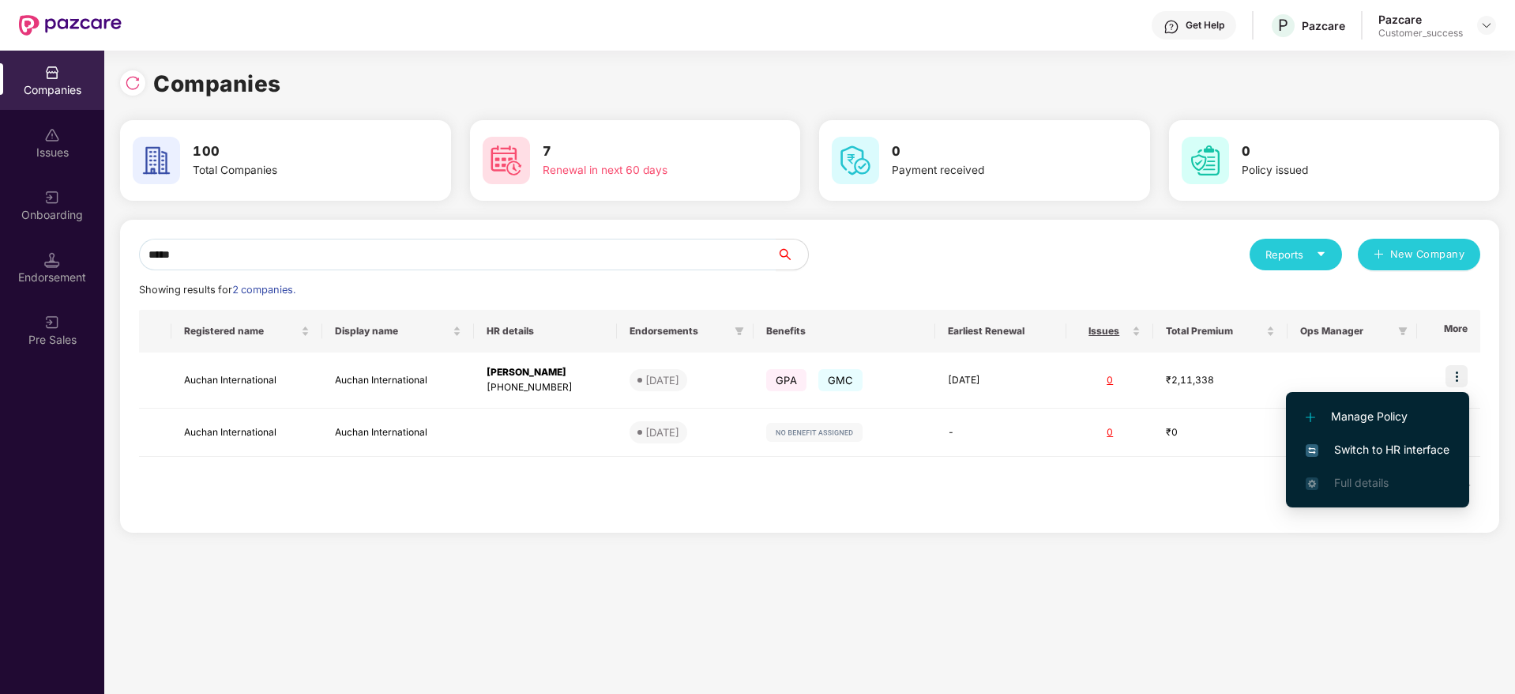
click at [1385, 444] on span "Switch to HR interface" at bounding box center [1378, 449] width 144 height 17
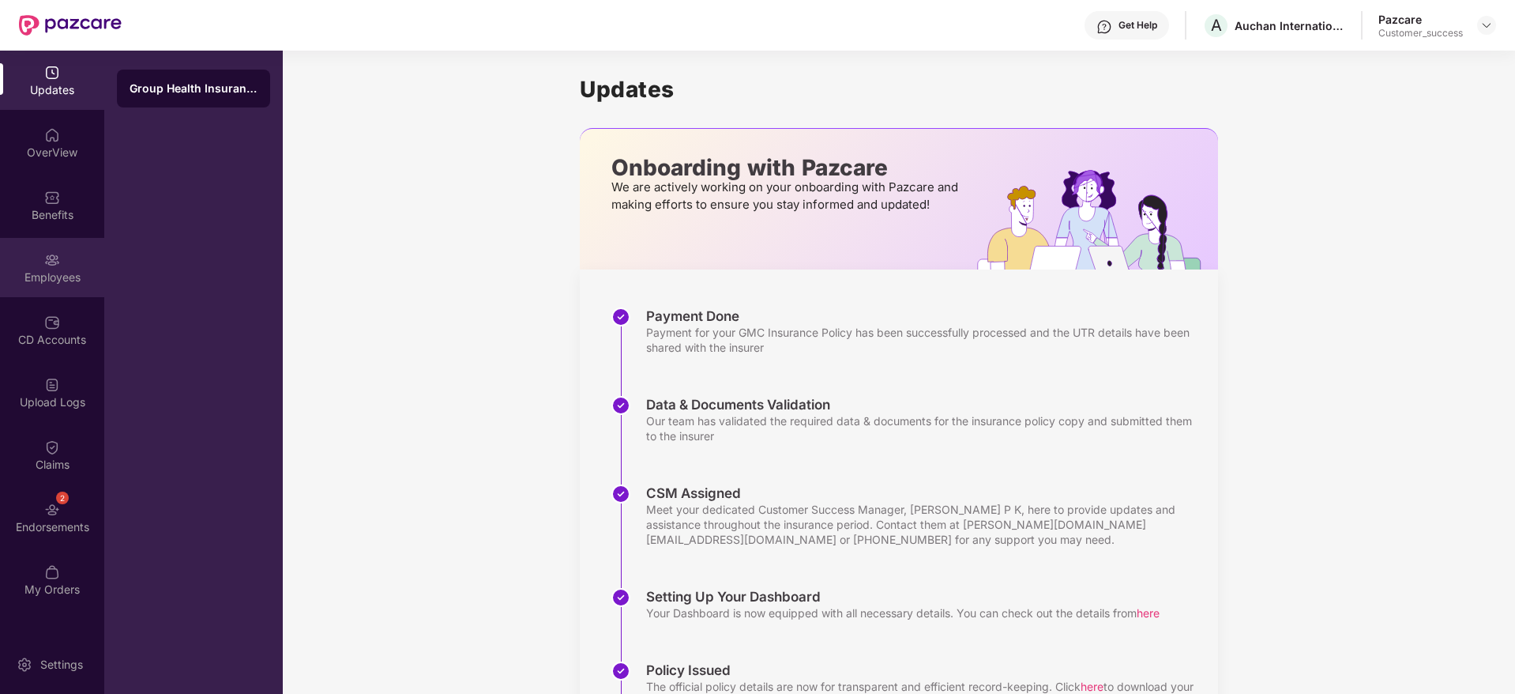
click at [69, 256] on div "Employees" at bounding box center [52, 267] width 104 height 59
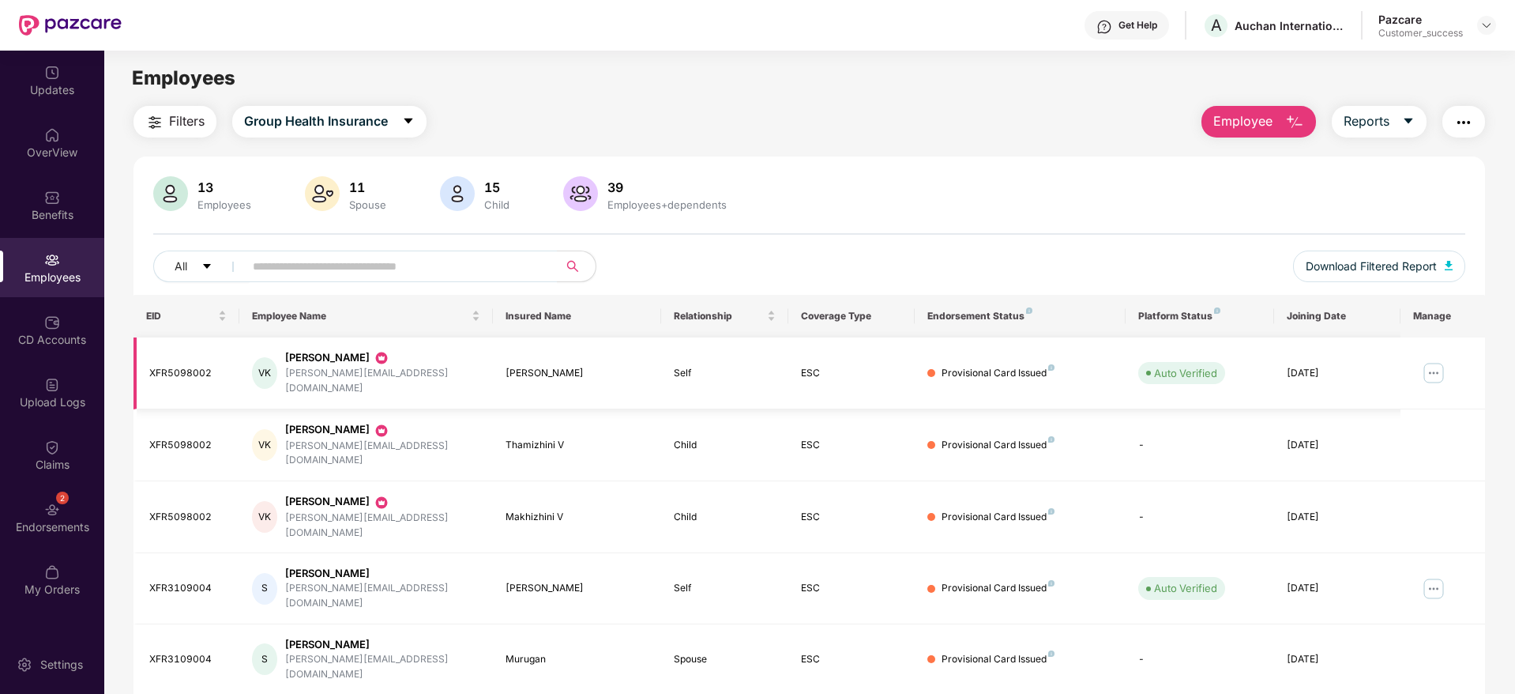
click at [351, 371] on div "[PERSON_NAME][EMAIL_ADDRESS][DOMAIN_NAME]" at bounding box center [382, 381] width 195 height 30
copy div "[PERSON_NAME][EMAIL_ADDRESS][DOMAIN_NAME]"
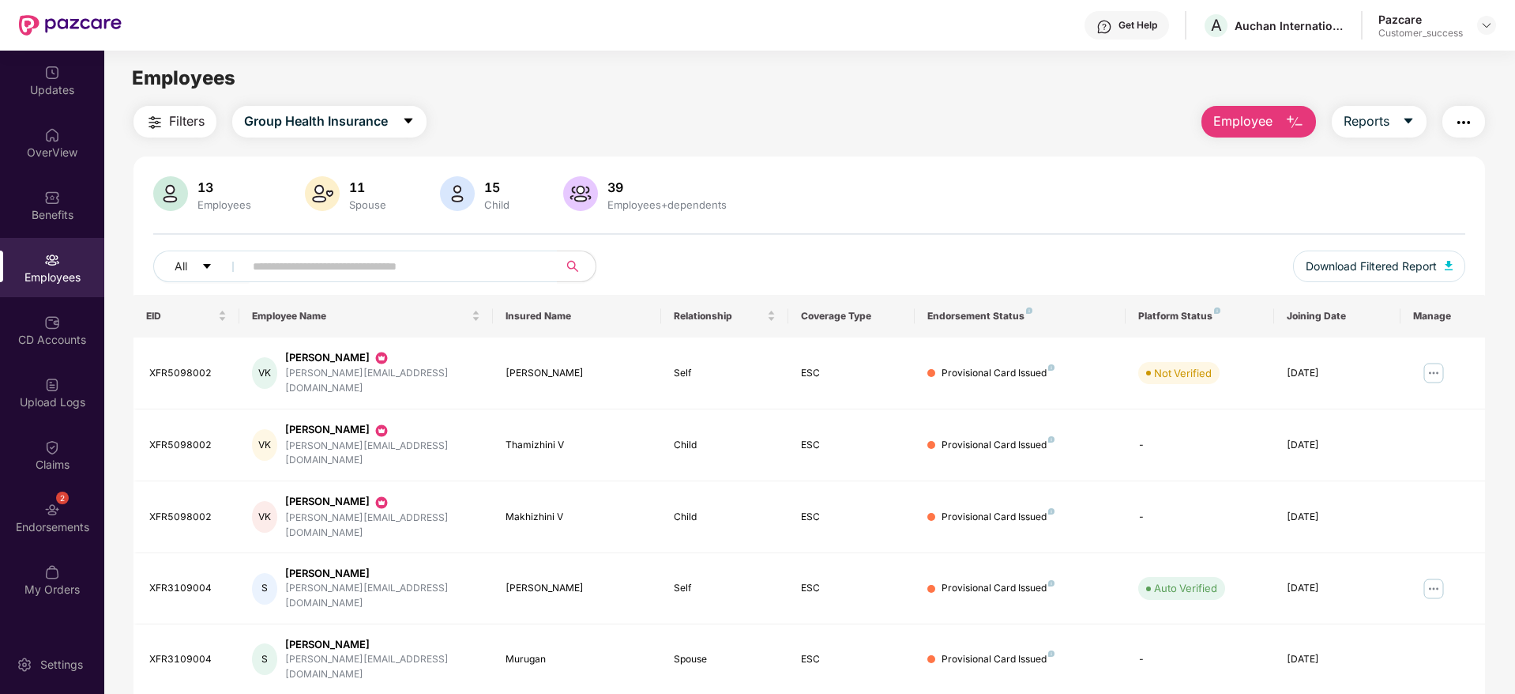
click at [889, 141] on div "Filters Group Health Insurance Employee Reports 13 Employees 11 Spouse 15 Child…" at bounding box center [809, 586] width 1352 height 961
drag, startPoint x: 264, startPoint y: 268, endPoint x: 39, endPoint y: -39, distance: 379.8
click at [39, 0] on html "Get Help A Auchan International Pazcare Customer_success Updates OverView Benef…" at bounding box center [757, 347] width 1515 height 694
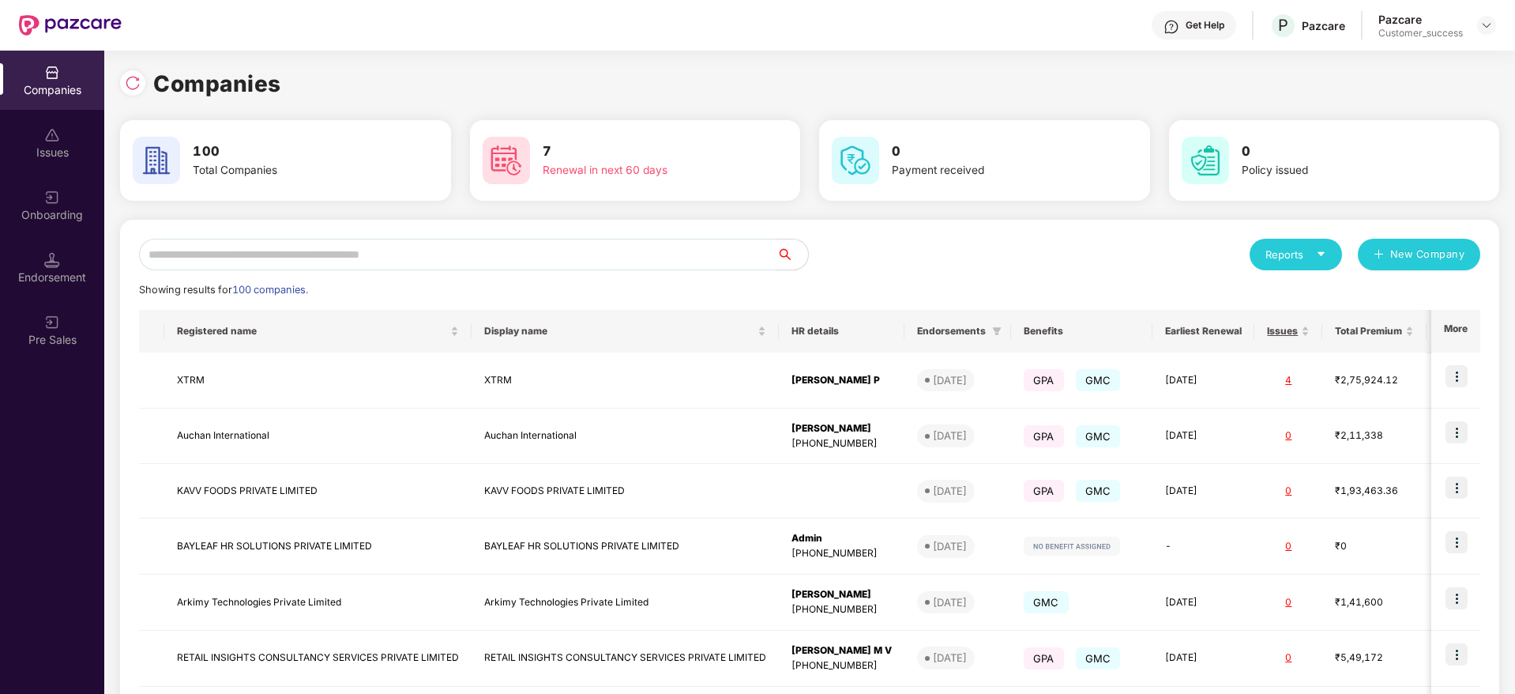
click at [231, 255] on input "text" at bounding box center [457, 255] width 637 height 32
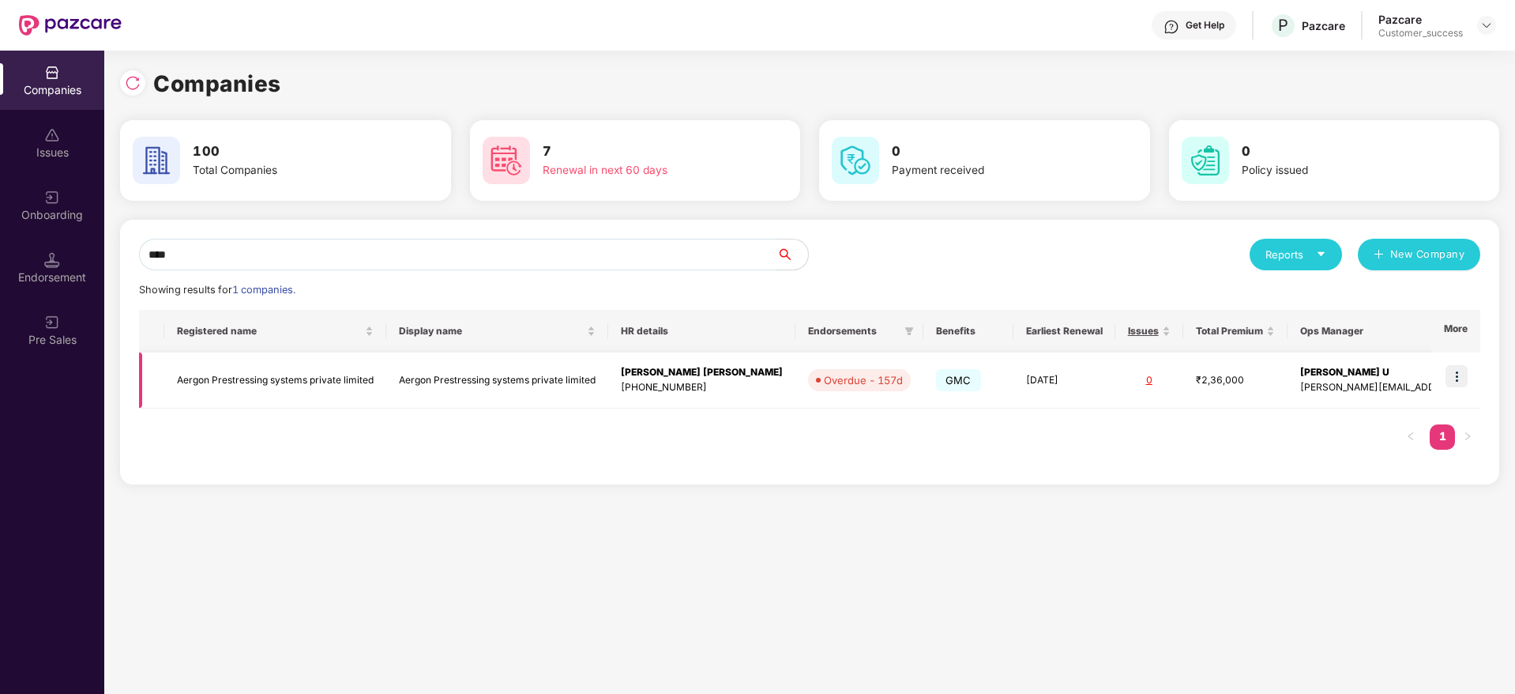
type input "****"
click at [257, 382] on td "Aergon Prestressing systems private limited" at bounding box center [275, 380] width 222 height 56
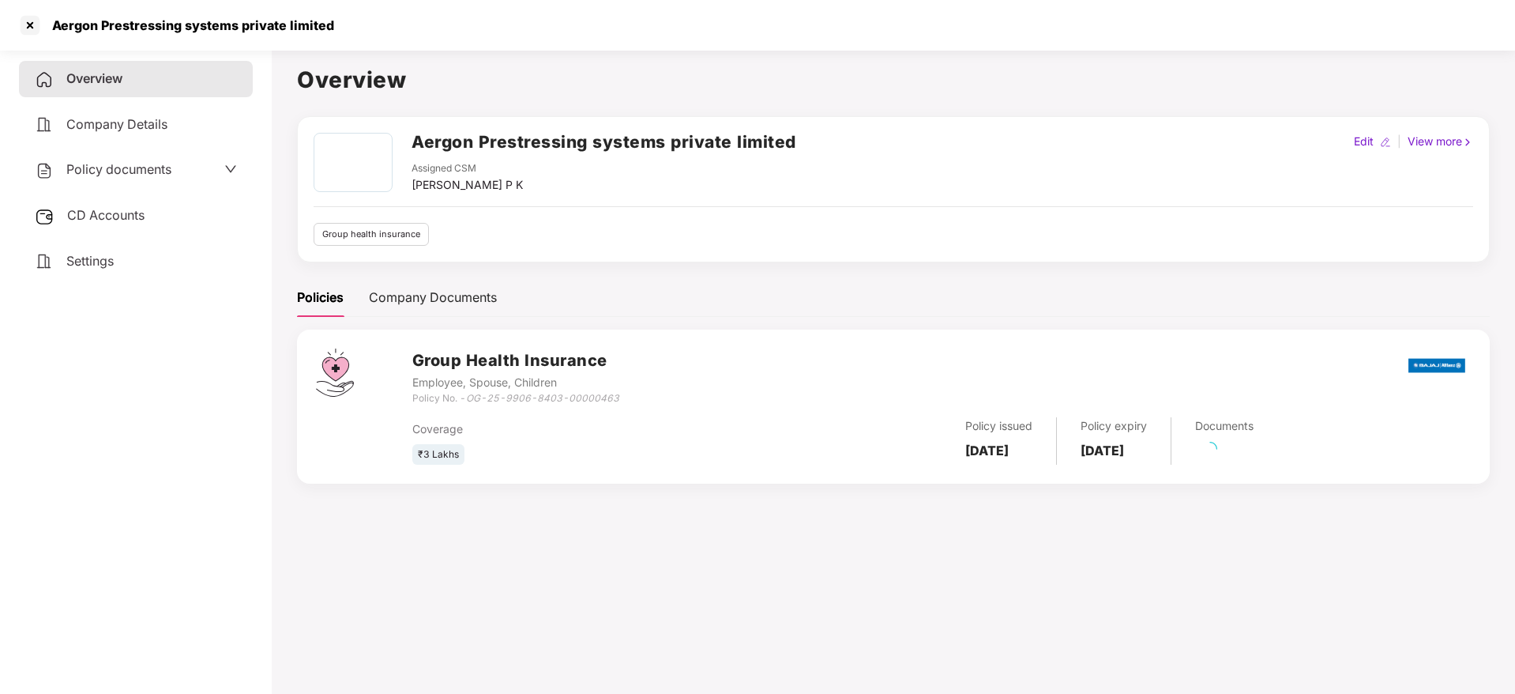
click at [155, 170] on span "Policy documents" at bounding box center [118, 169] width 105 height 16
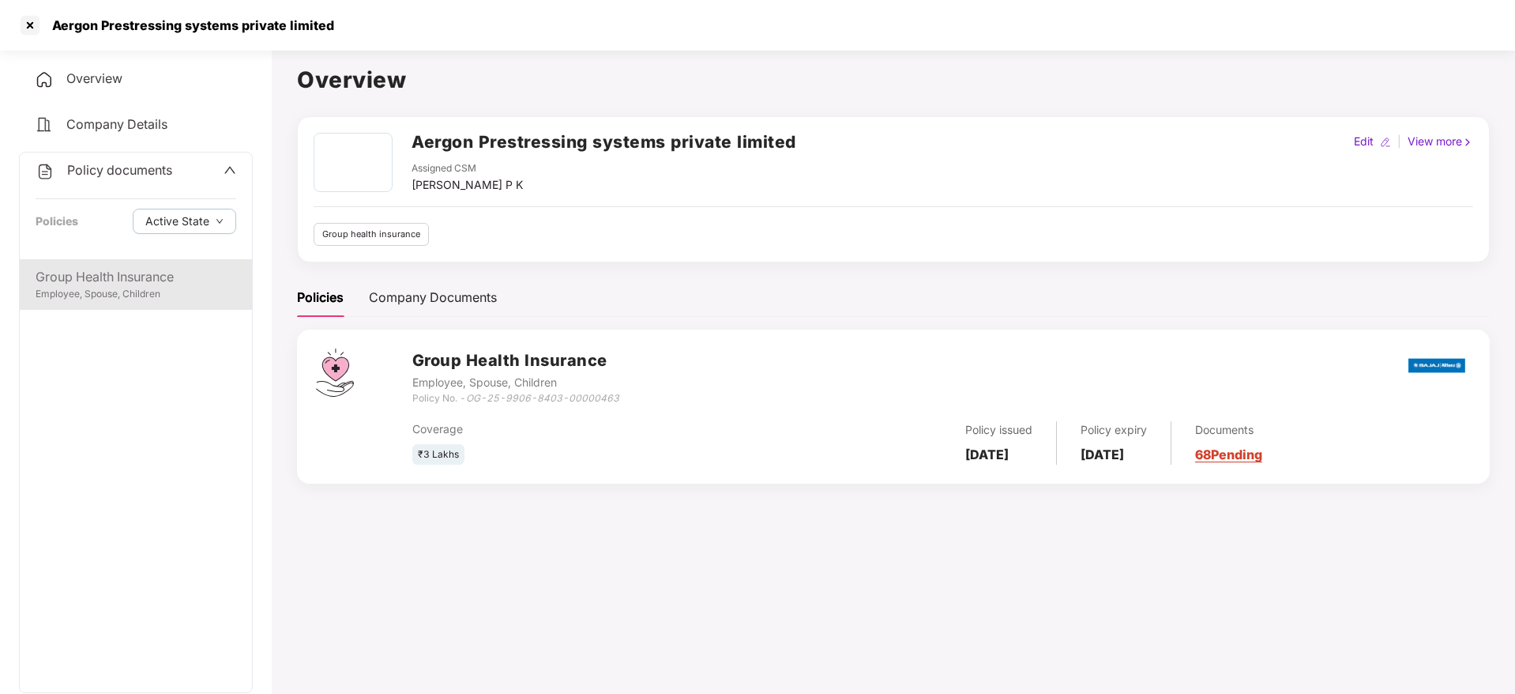
click at [160, 273] on div "Group Health Insurance" at bounding box center [136, 277] width 201 height 20
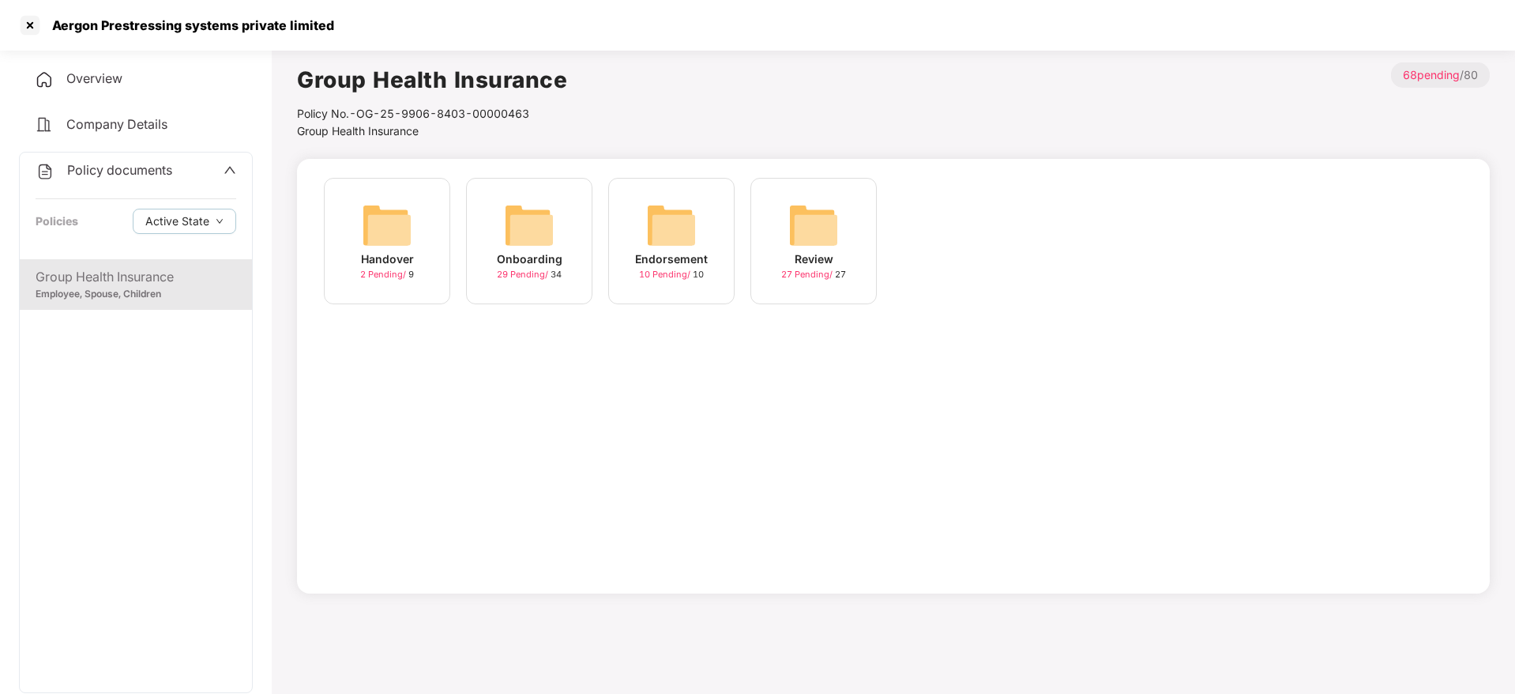
click at [667, 260] on div "Endorsement" at bounding box center [671, 258] width 73 height 17
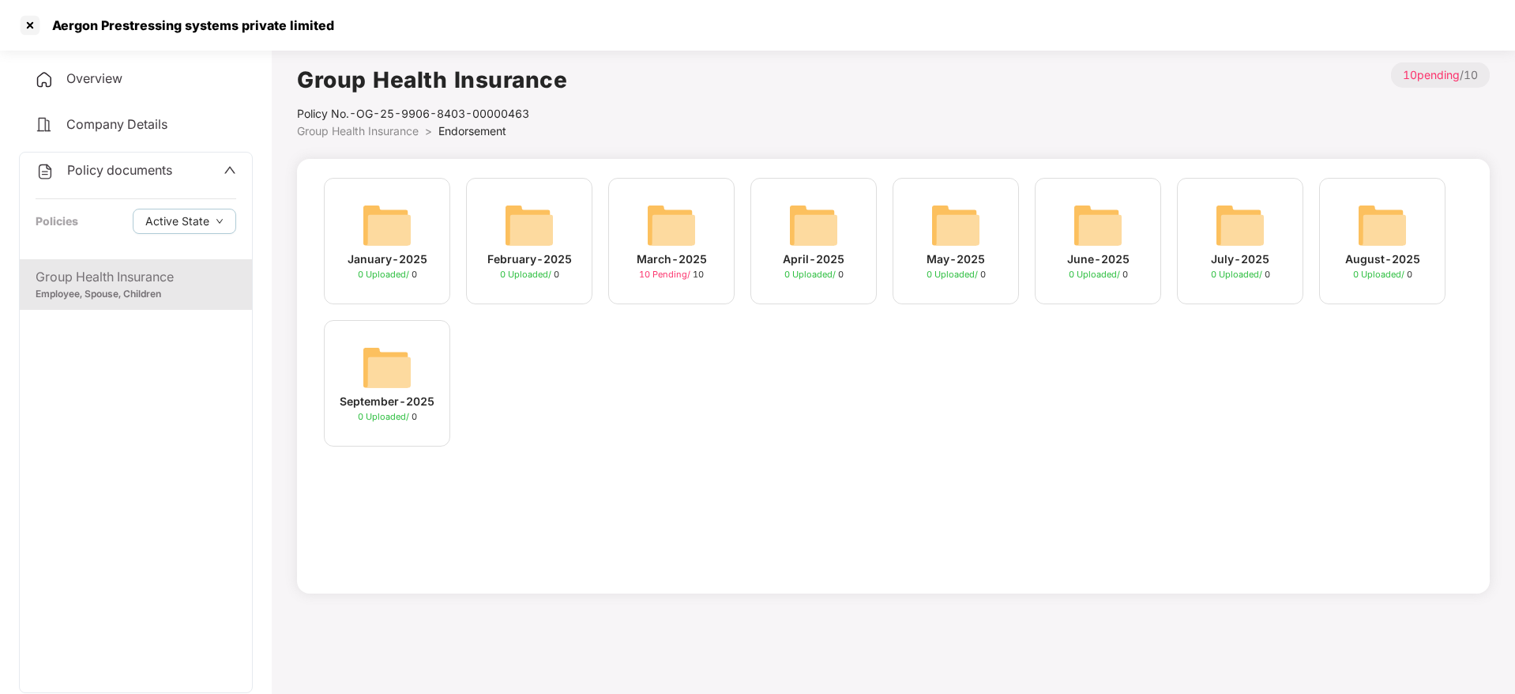
click at [662, 258] on div "March-2025" at bounding box center [672, 258] width 70 height 17
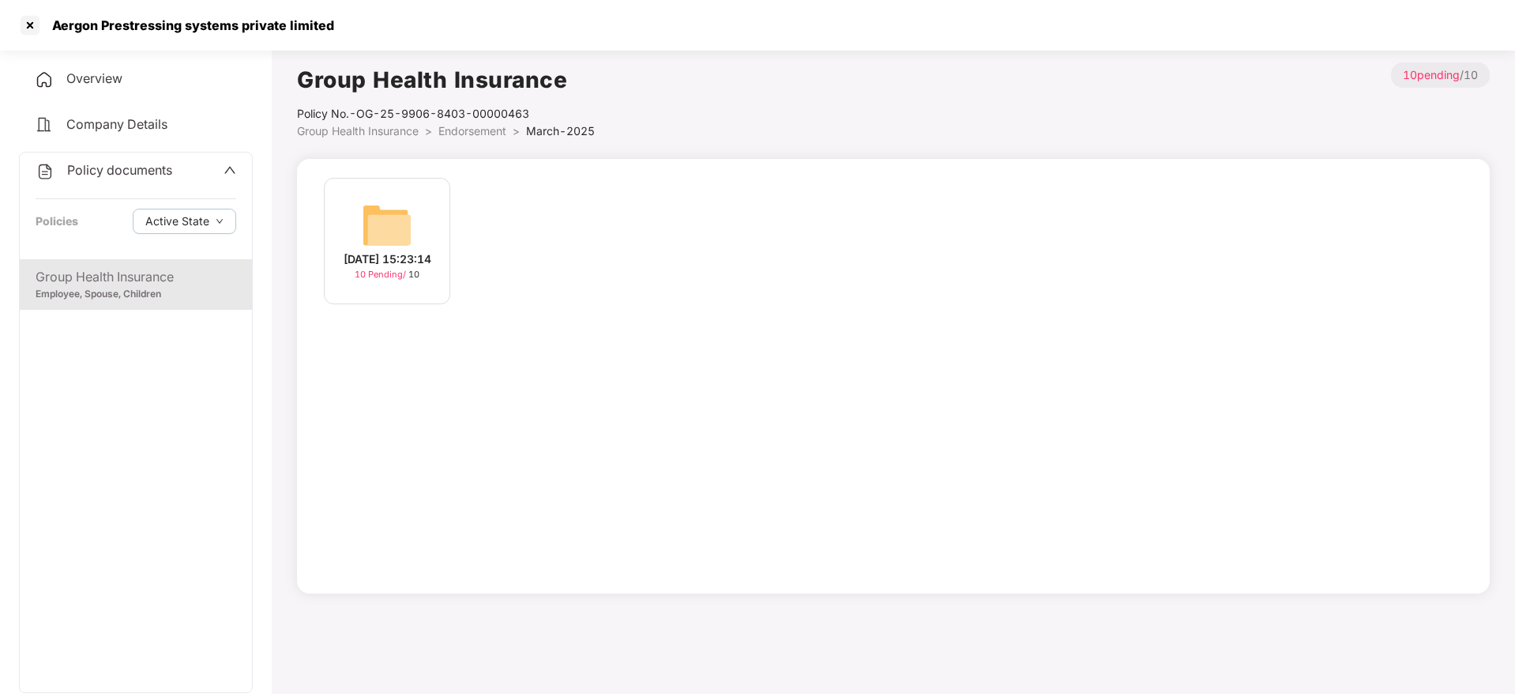
click at [360, 254] on div "11-Mar-2025 15:23:14" at bounding box center [388, 258] width 88 height 17
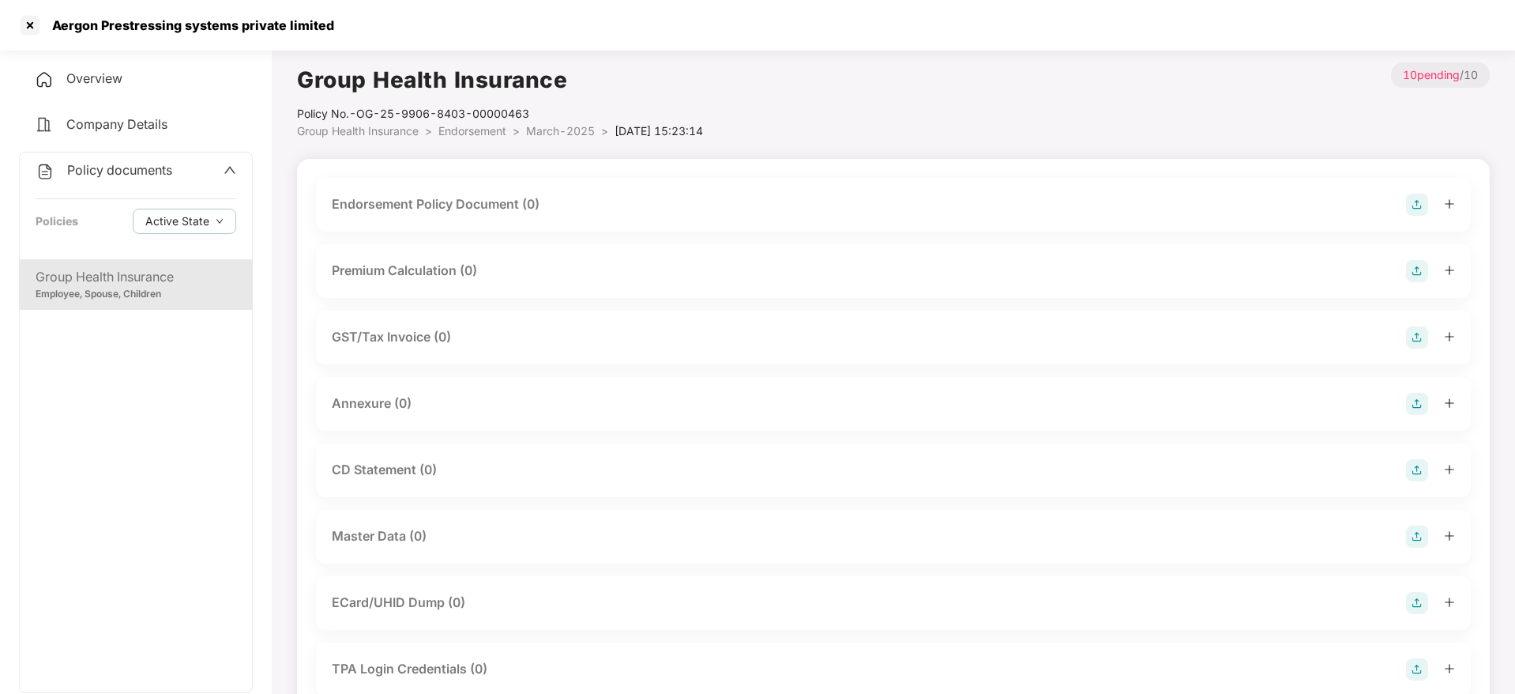
click at [187, 273] on div "Group Health Insurance" at bounding box center [136, 277] width 201 height 20
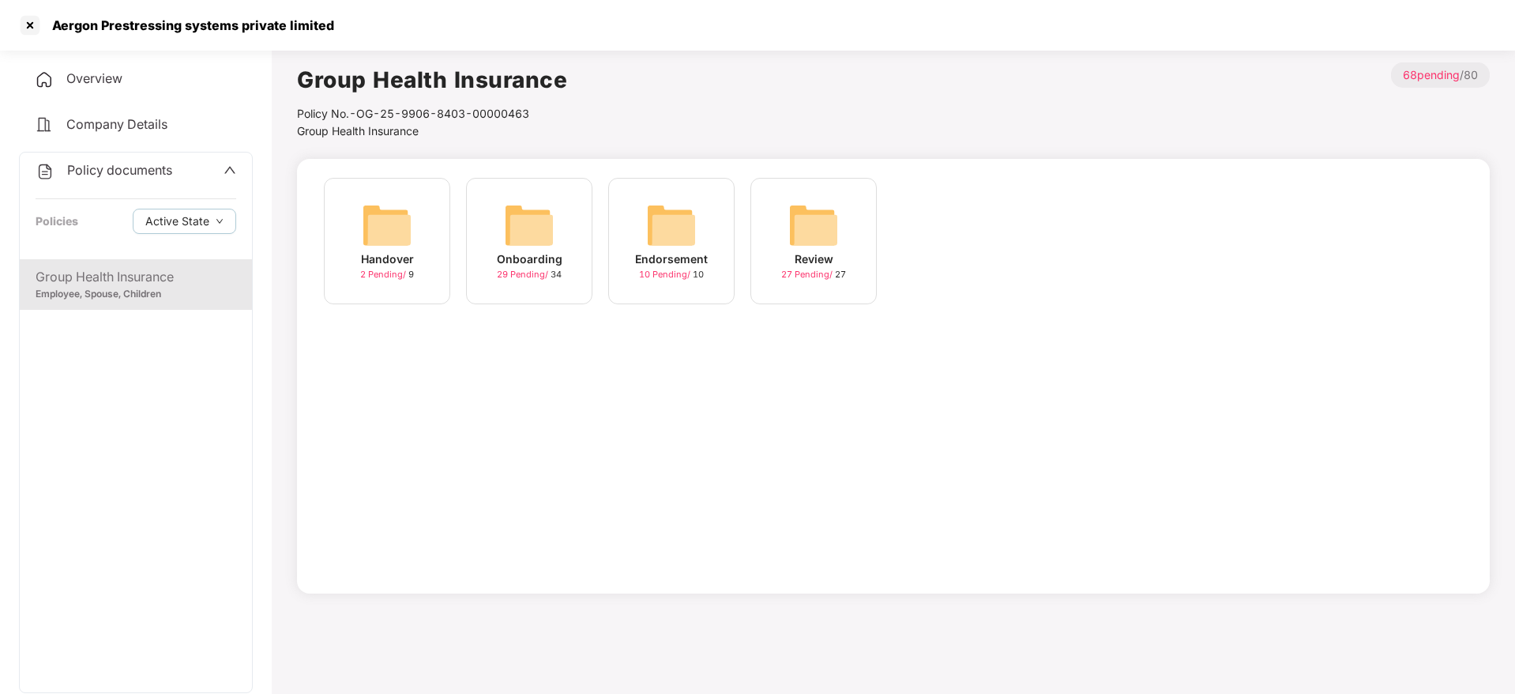
click at [685, 260] on div "Endorsement" at bounding box center [671, 258] width 73 height 17
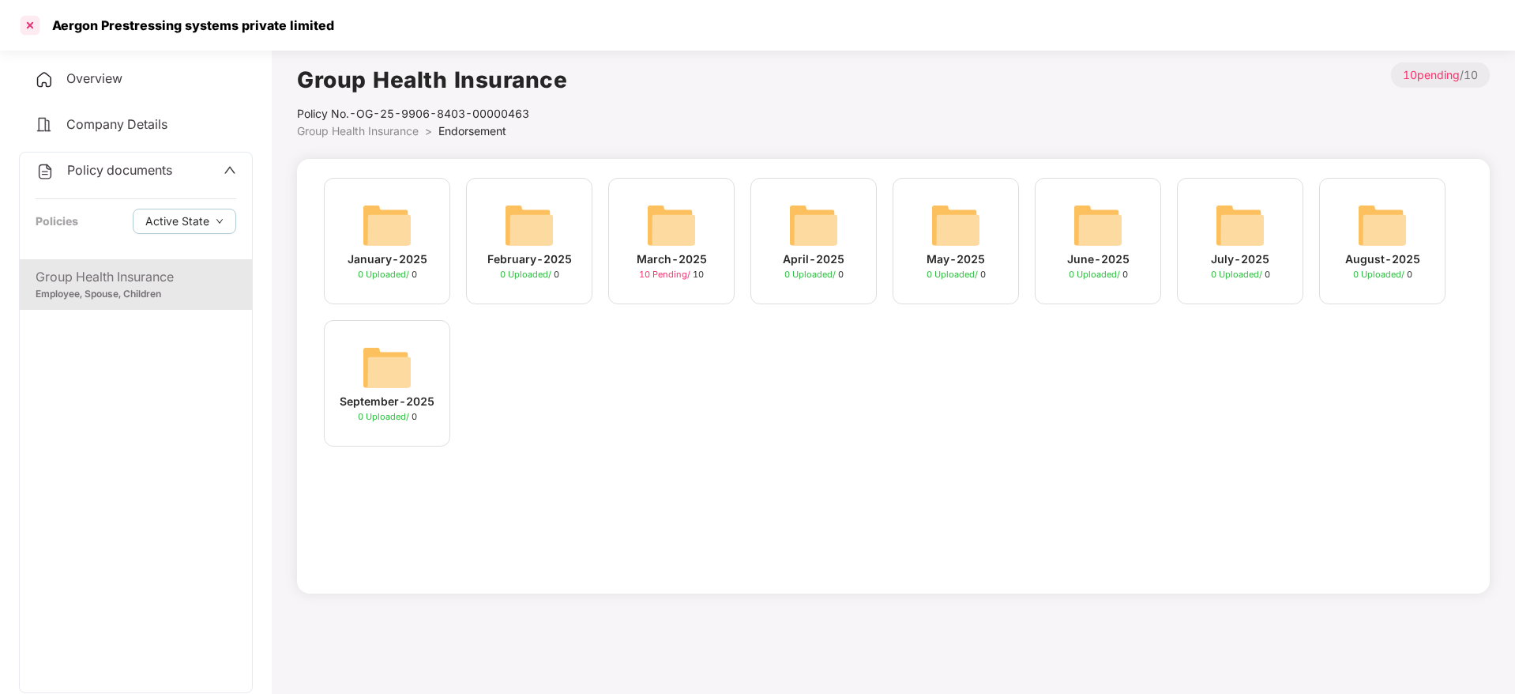
click at [28, 34] on div at bounding box center [29, 25] width 25 height 25
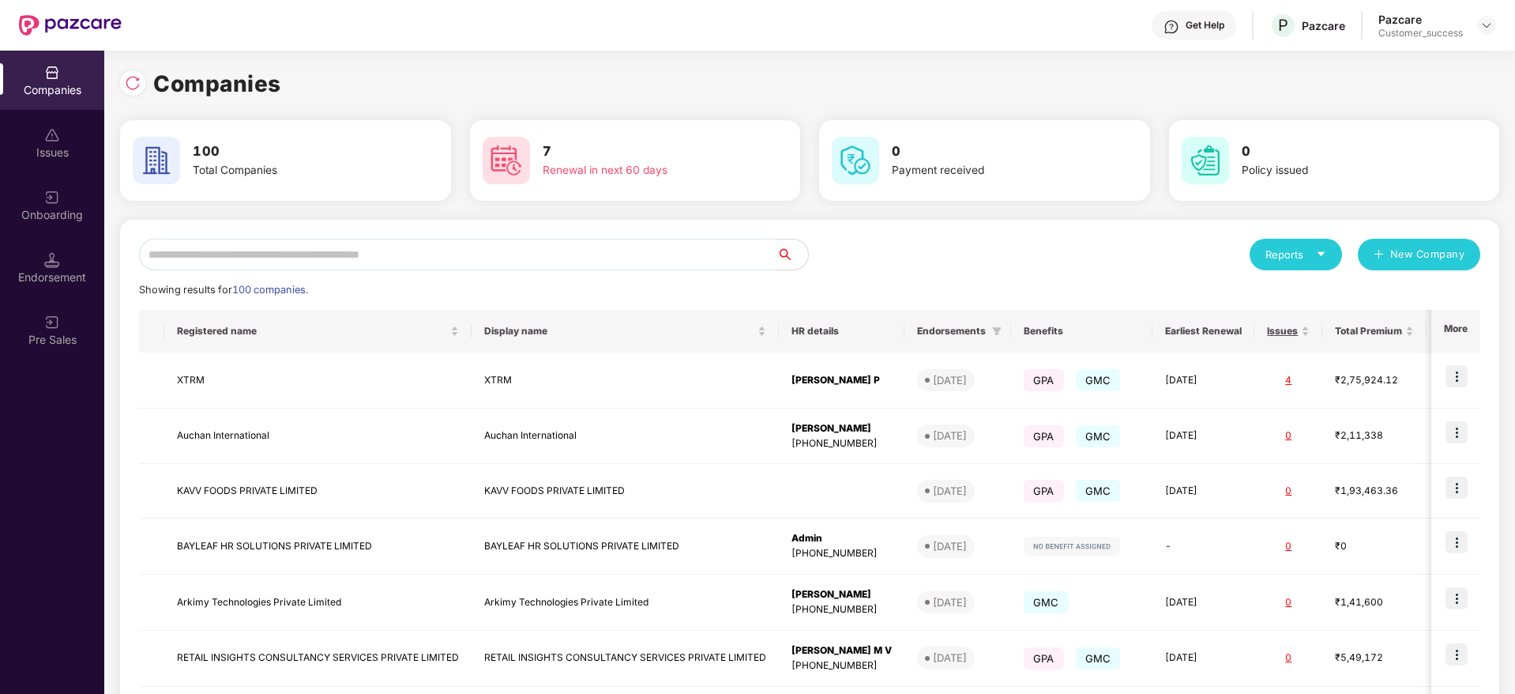
click at [310, 239] on input "text" at bounding box center [457, 255] width 637 height 32
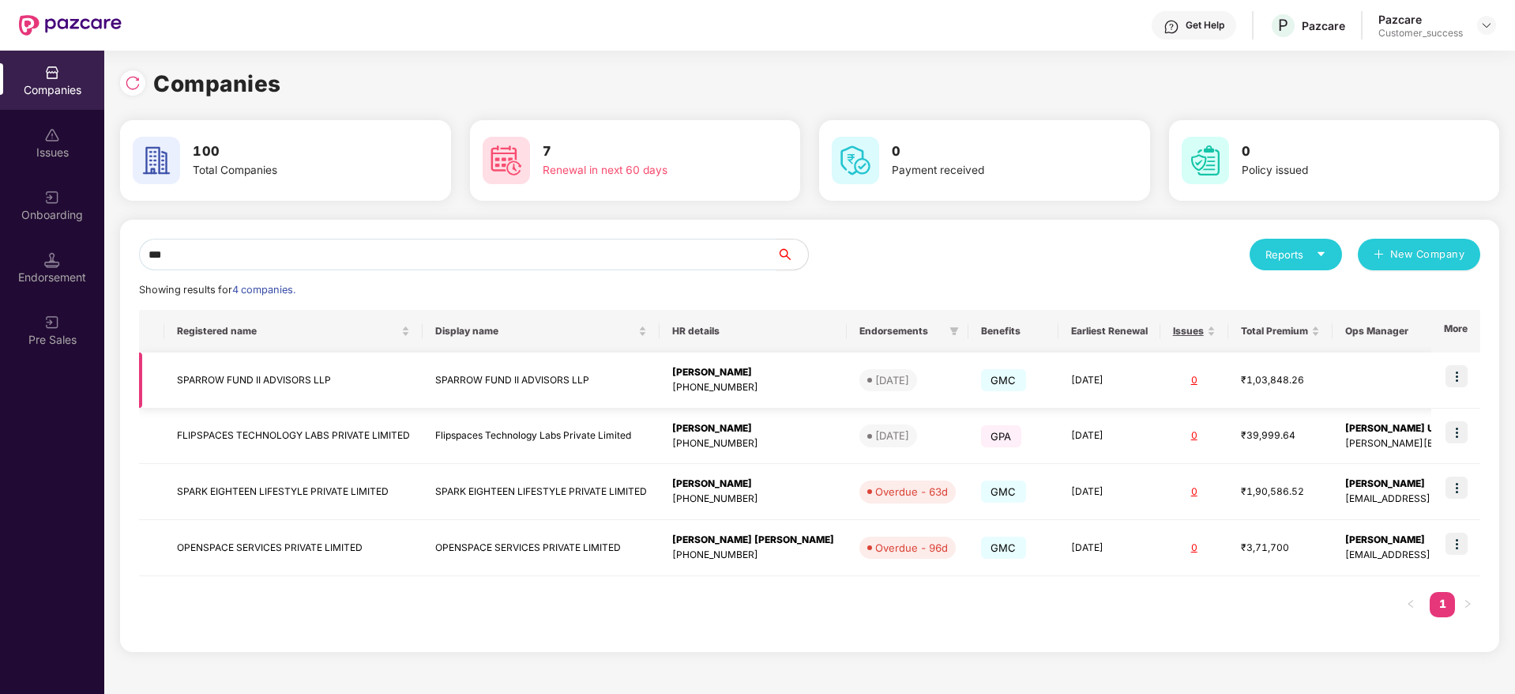
type input "***"
click at [1458, 374] on img at bounding box center [1457, 376] width 22 height 22
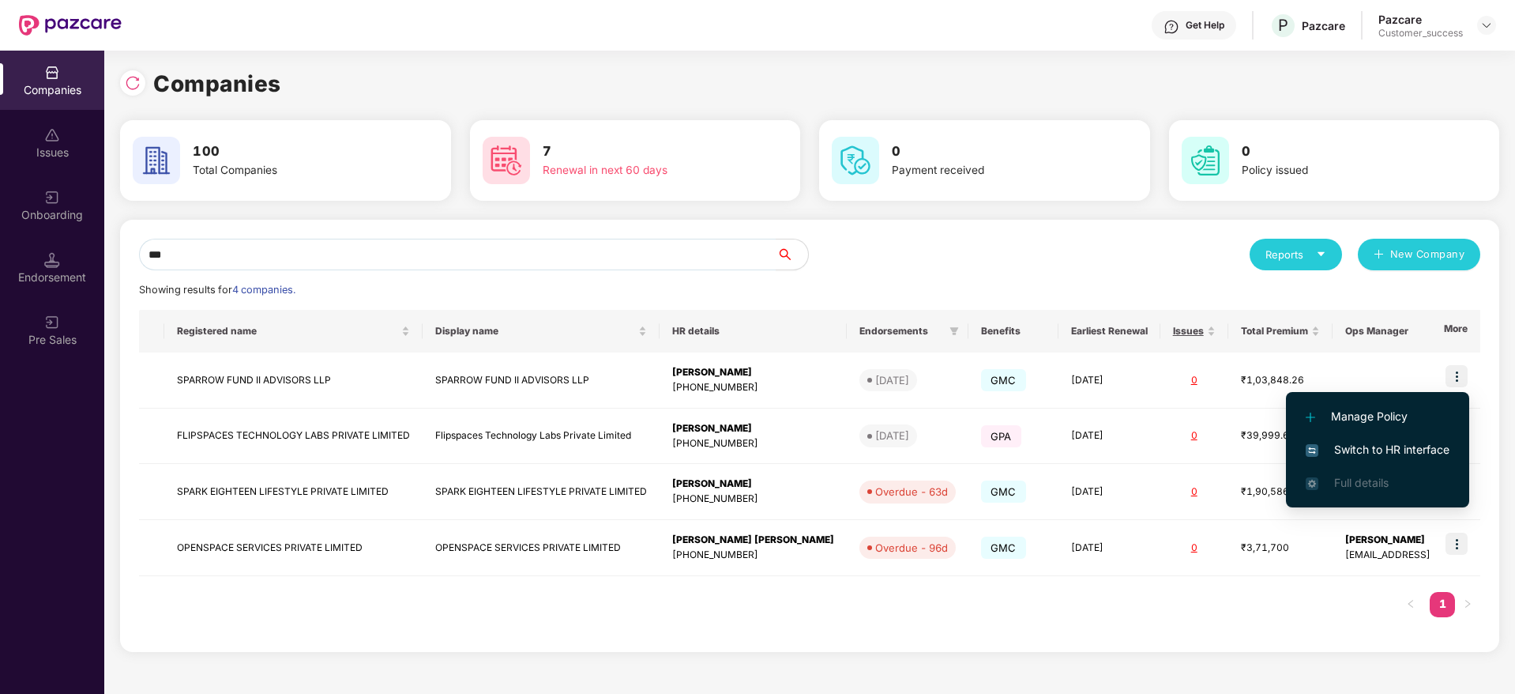
click at [1384, 447] on span "Switch to HR interface" at bounding box center [1378, 449] width 144 height 17
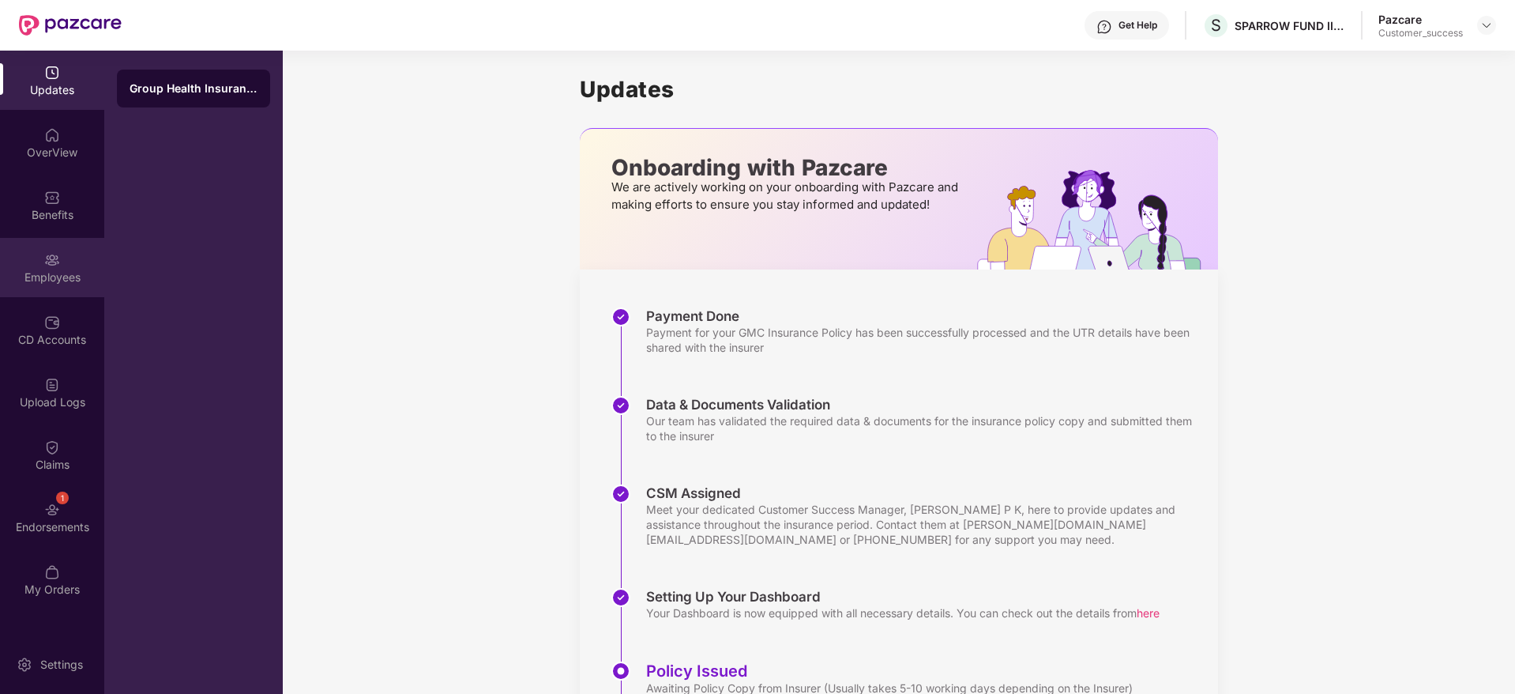
click at [47, 250] on div at bounding box center [52, 258] width 16 height 16
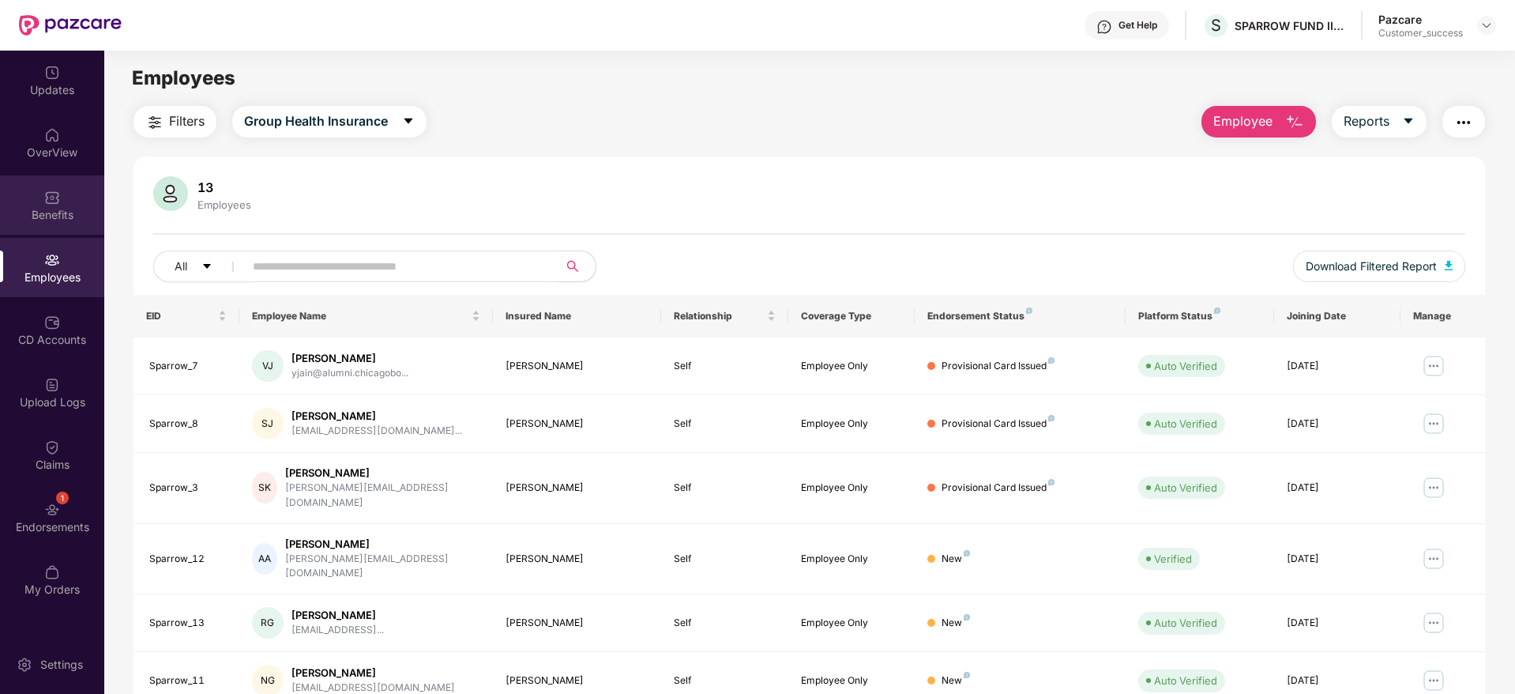
click at [61, 195] on div "Benefits" at bounding box center [52, 204] width 104 height 59
